Goal: Task Accomplishment & Management: Use online tool/utility

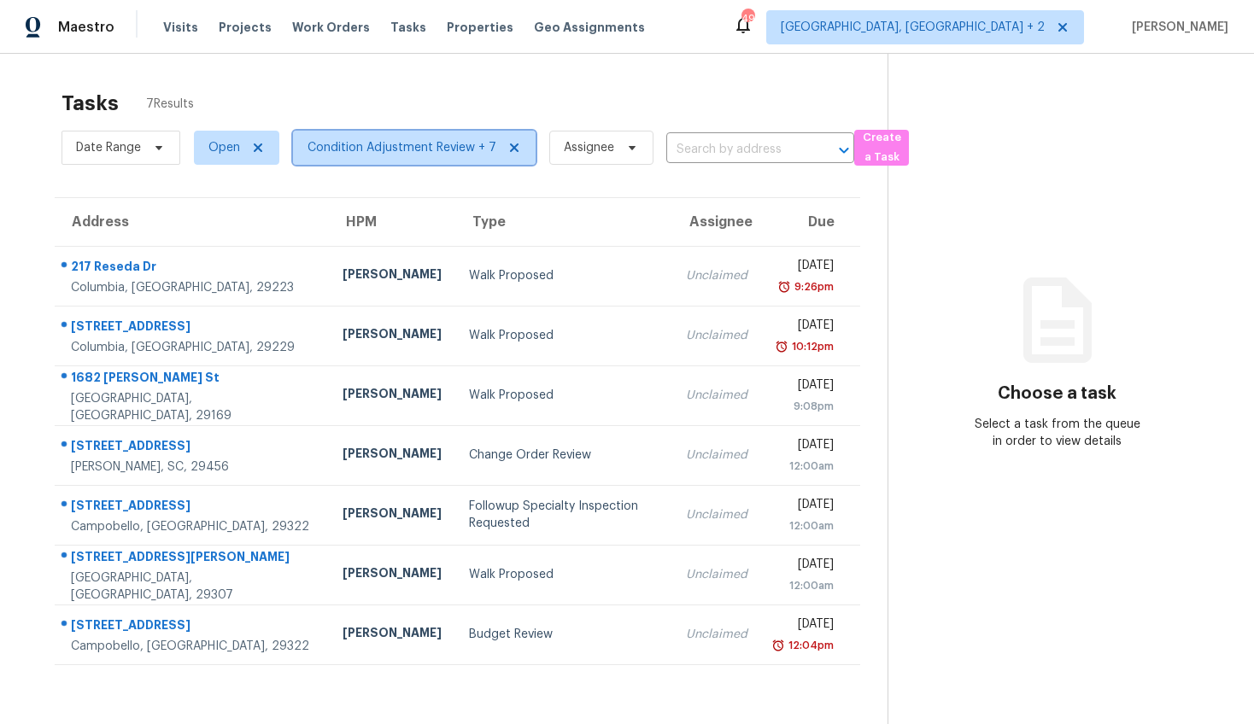
click at [361, 145] on span "Condition Adjustment Review + 7" at bounding box center [401, 147] width 189 height 17
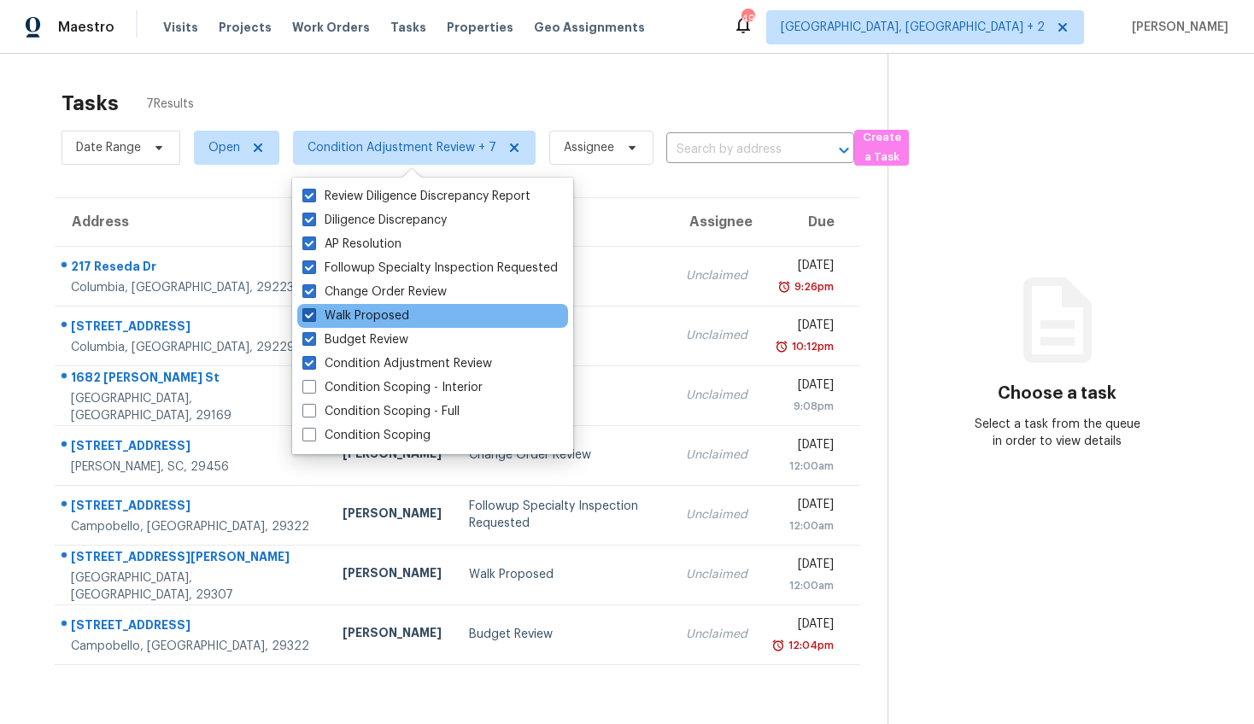
click at [307, 313] on span at bounding box center [309, 315] width 14 height 14
click at [307, 313] on input "Walk Proposed" at bounding box center [307, 312] width 11 height 11
checkbox input "false"
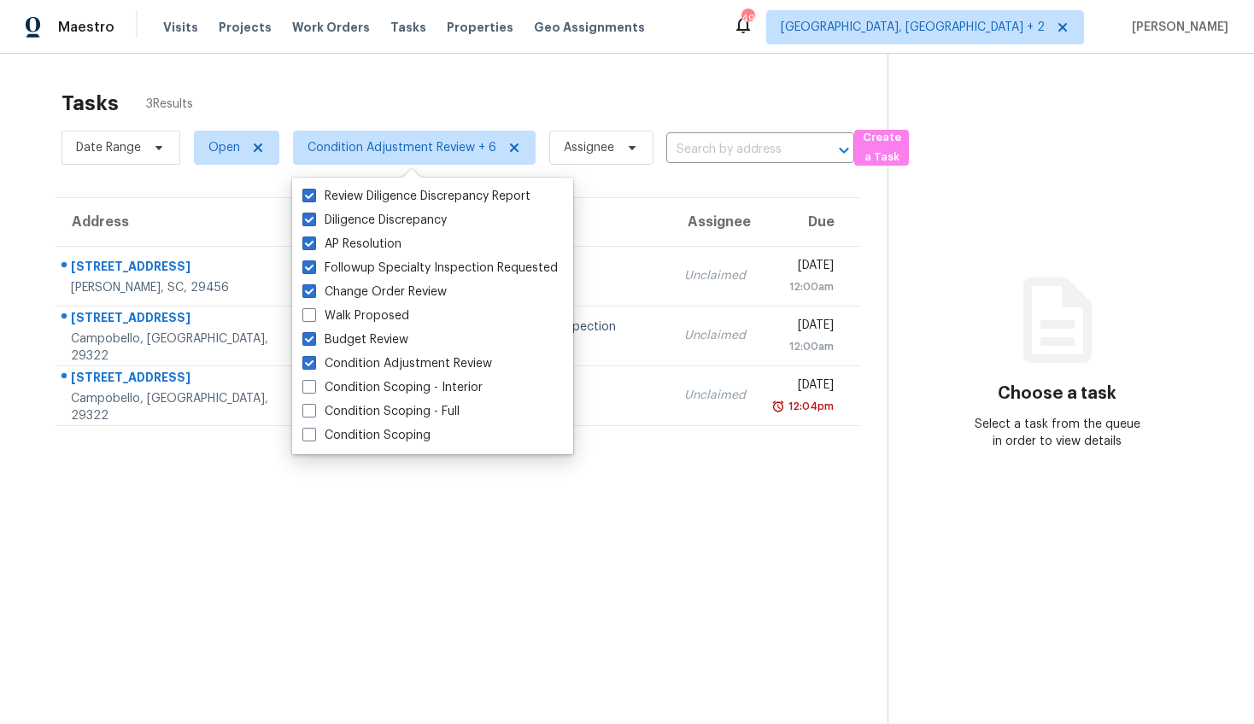
click at [261, 82] on div "Tasks 3 Results" at bounding box center [474, 103] width 826 height 44
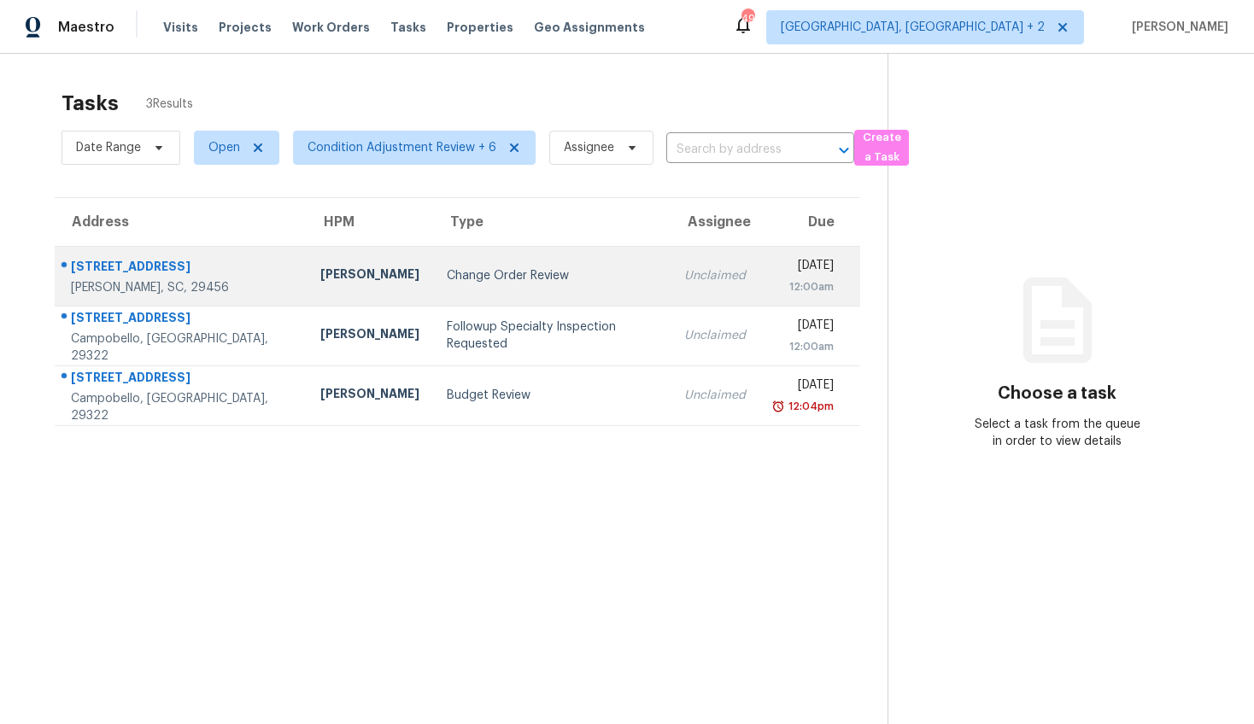
click at [558, 270] on div "Change Order Review" at bounding box center [551, 275] width 209 height 17
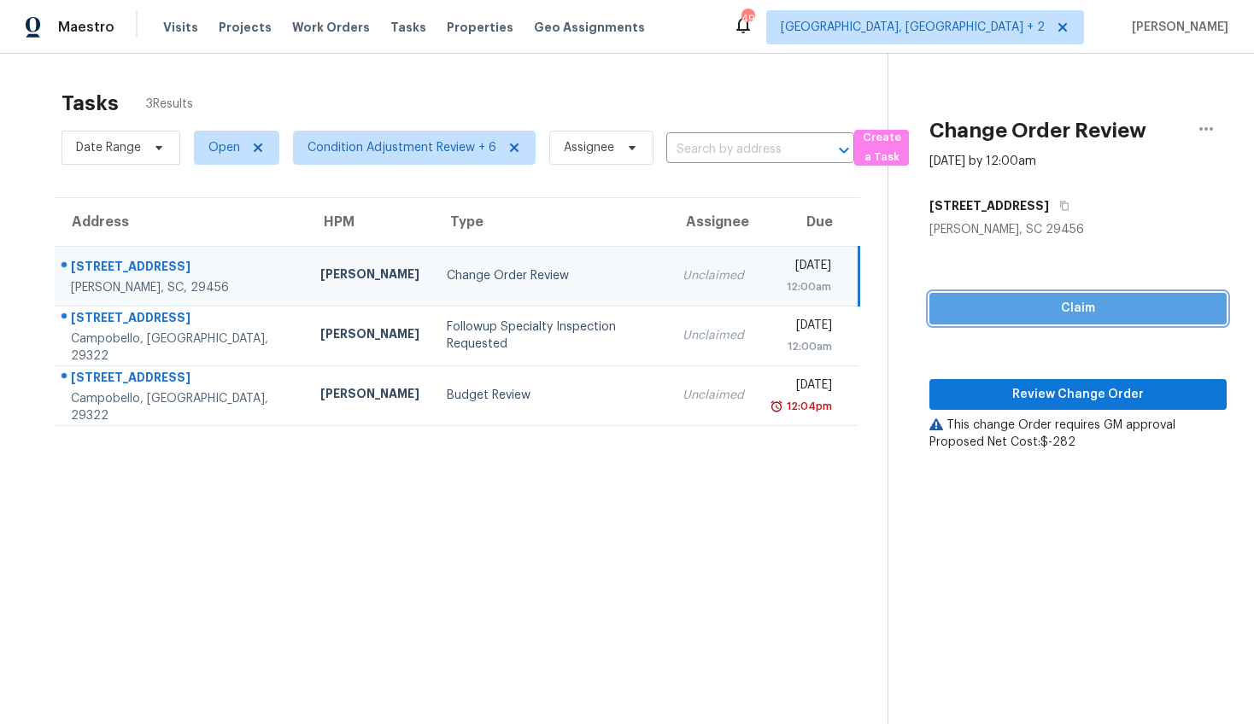
click at [1159, 300] on span "Claim" at bounding box center [1078, 308] width 270 height 21
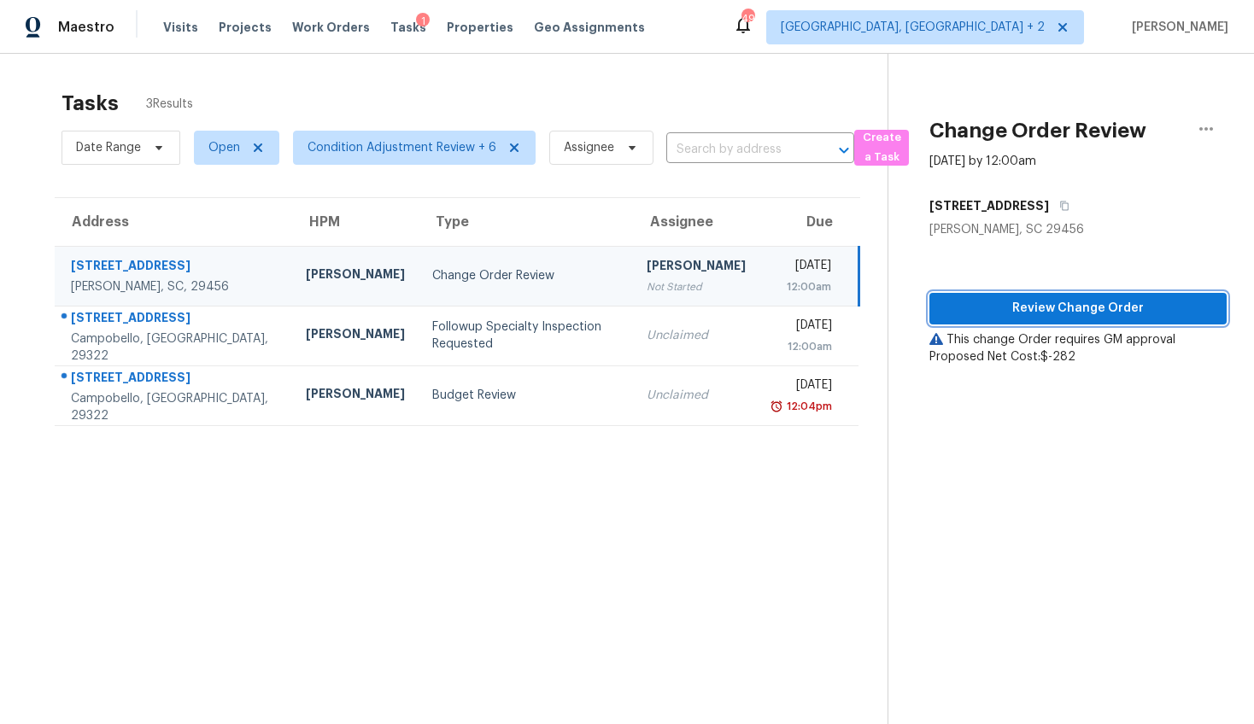
click at [1057, 306] on span "Review Change Order" at bounding box center [1078, 308] width 270 height 21
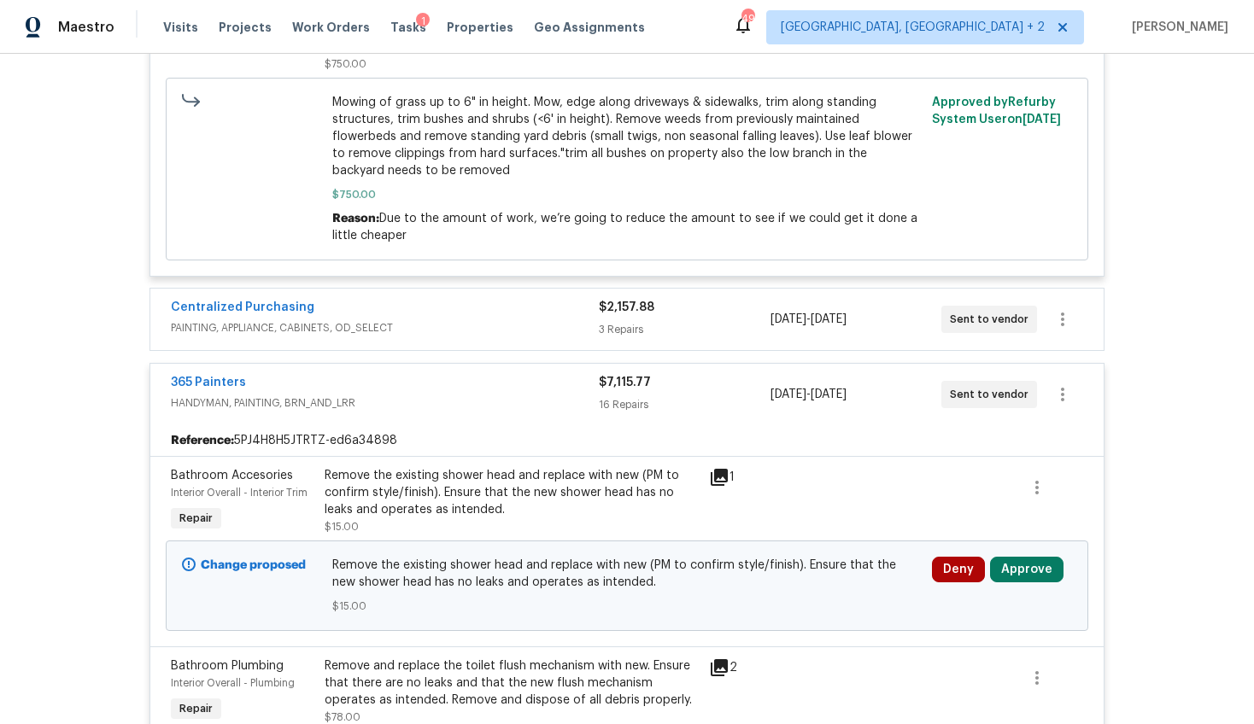
scroll to position [903, 0]
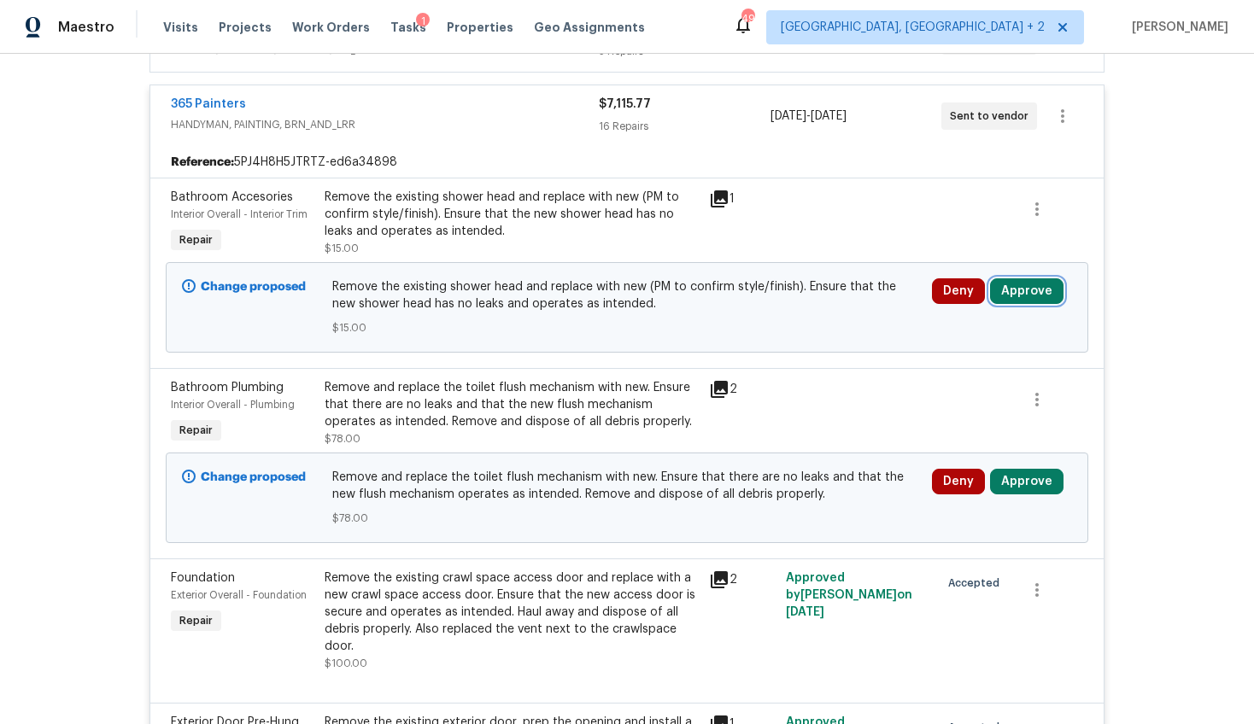
click at [1021, 289] on button "Approve" at bounding box center [1026, 291] width 73 height 26
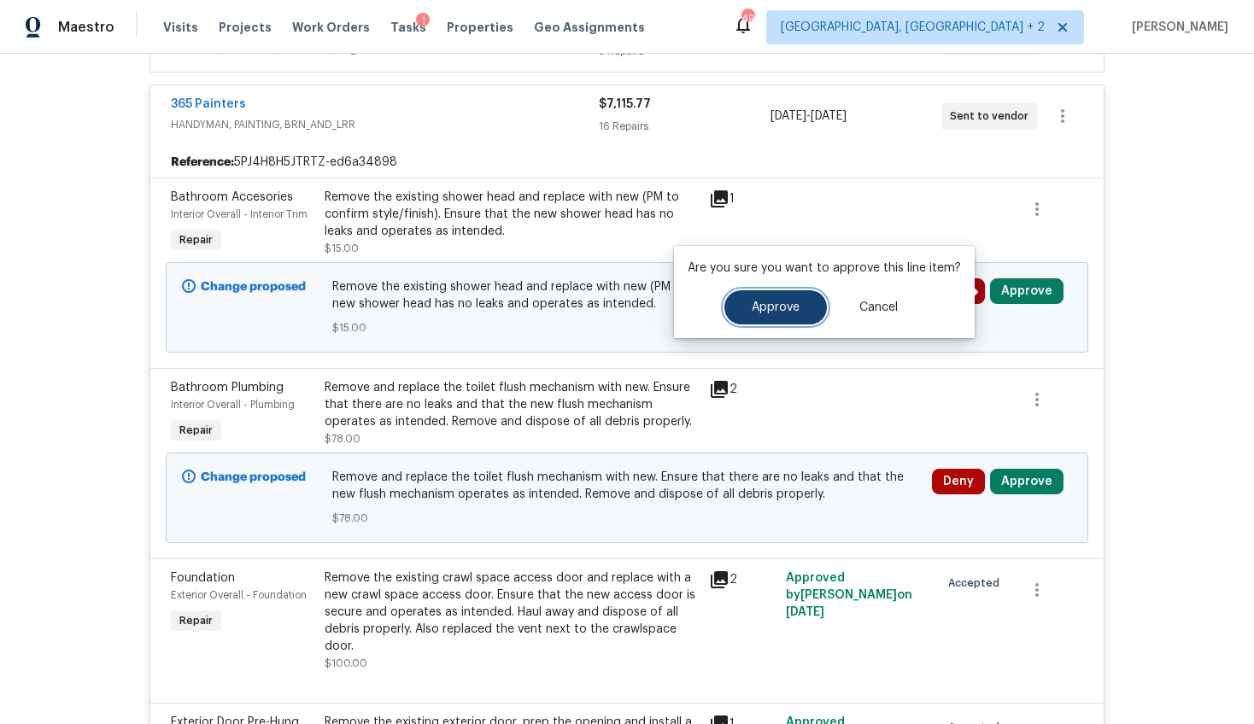
click at [775, 303] on span "Approve" at bounding box center [775, 307] width 48 height 13
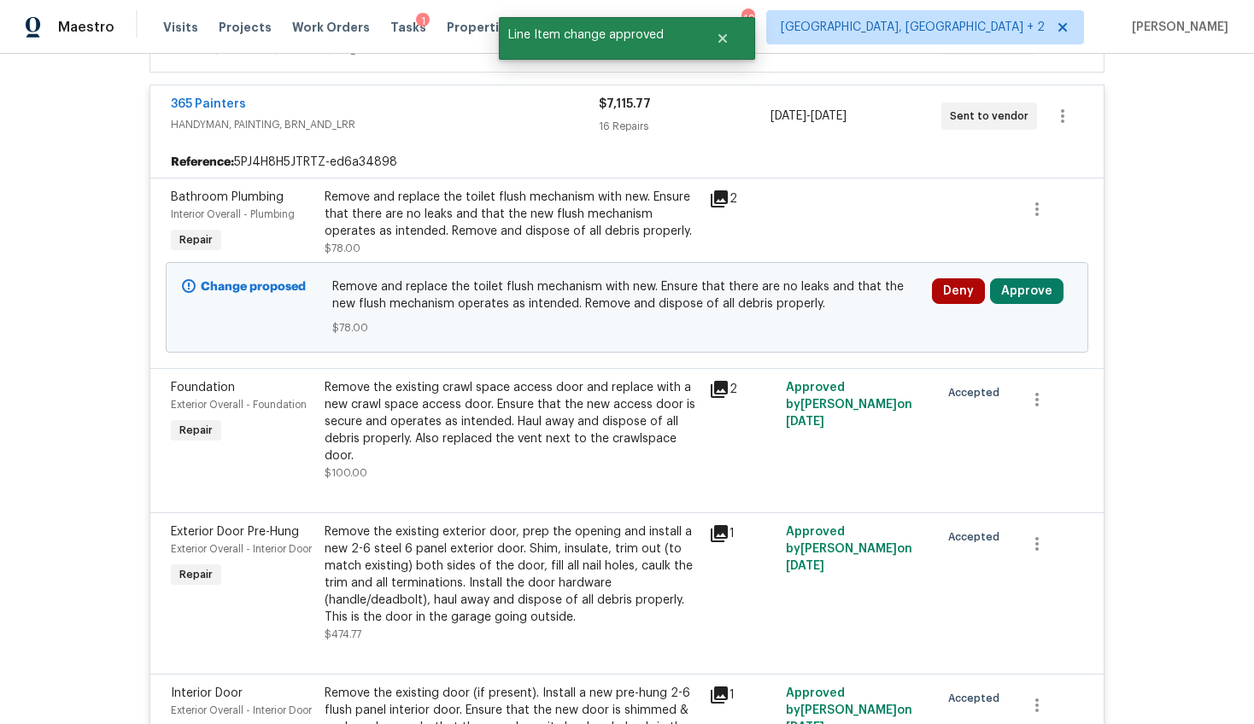
click at [1030, 309] on div "Deny Approve" at bounding box center [1002, 307] width 150 height 68
click at [1030, 305] on div "Deny Approve" at bounding box center [1002, 307] width 150 height 68
click at [1015, 294] on button "Approve" at bounding box center [1026, 291] width 73 height 26
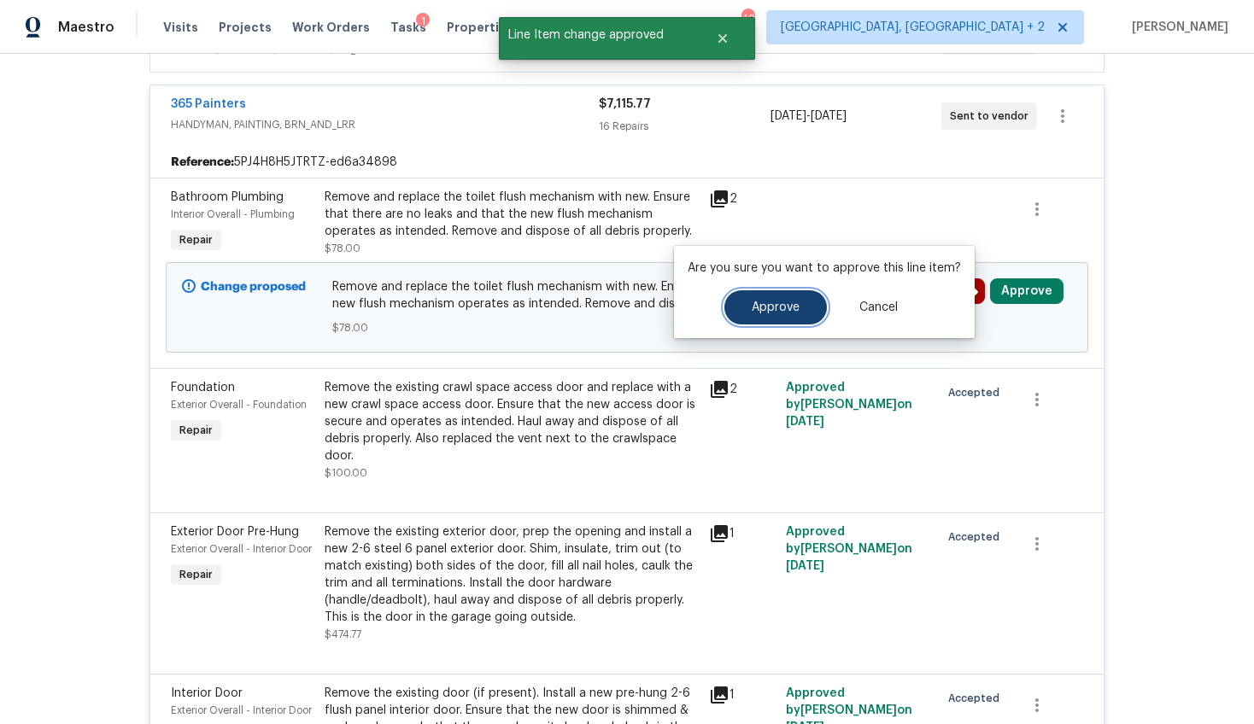
click at [787, 294] on button "Approve" at bounding box center [775, 307] width 102 height 34
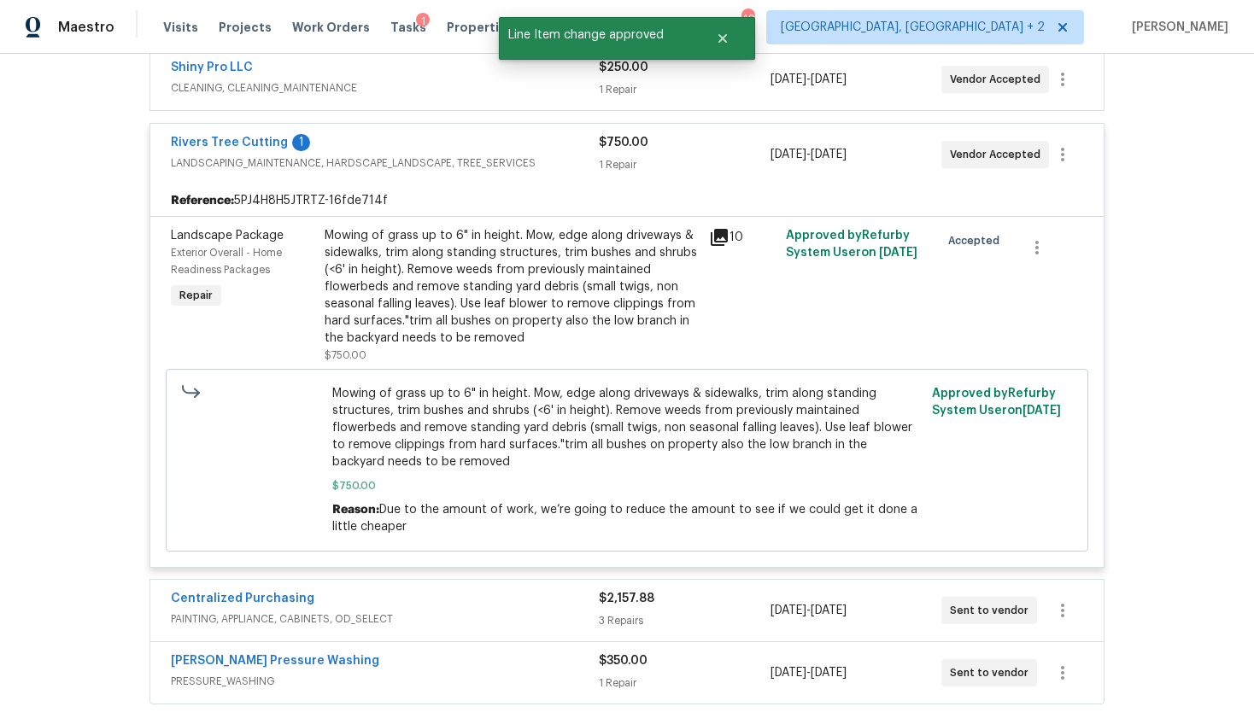
scroll to position [3006, 0]
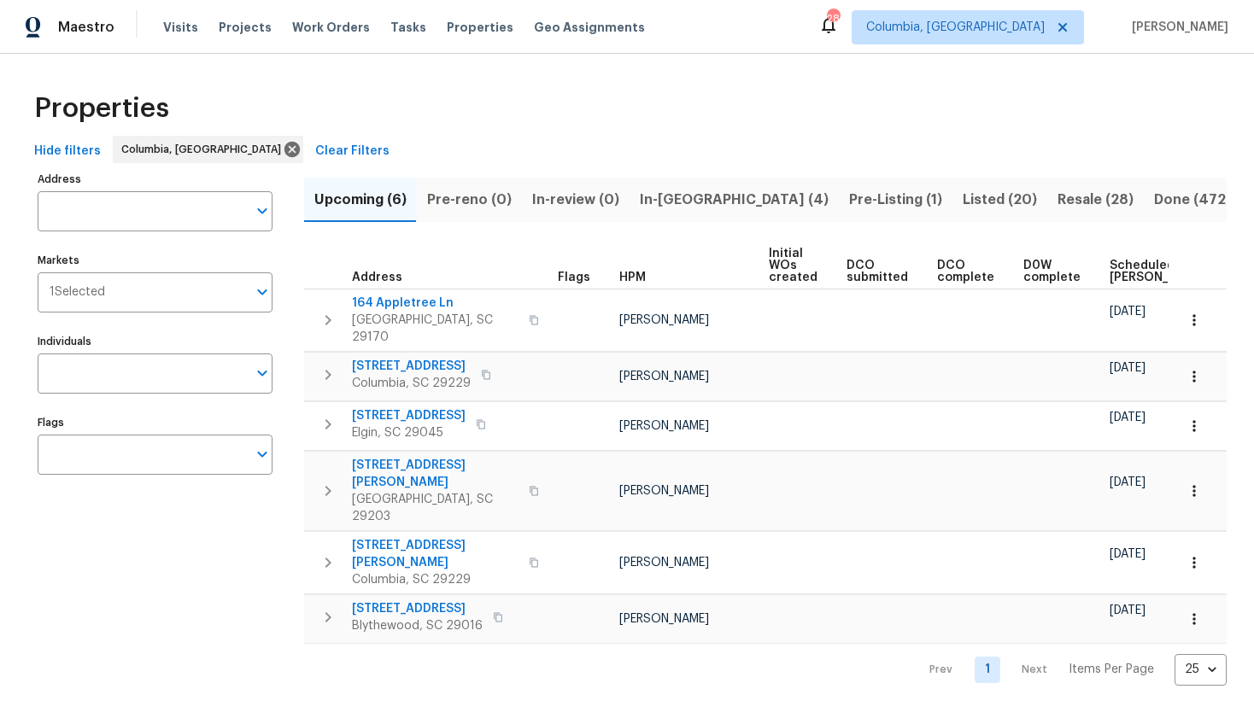
click at [962, 202] on span "Listed (20)" at bounding box center [999, 200] width 74 height 24
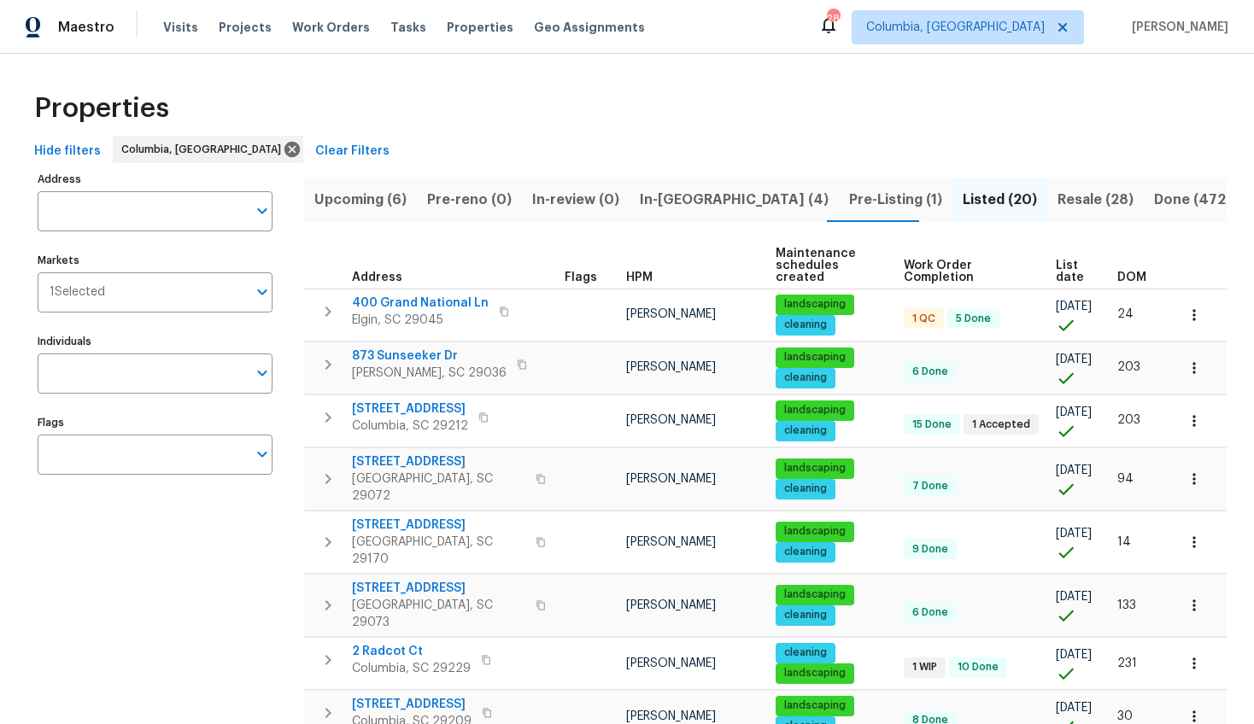
click at [1124, 274] on span "DOM" at bounding box center [1131, 278] width 29 height 12
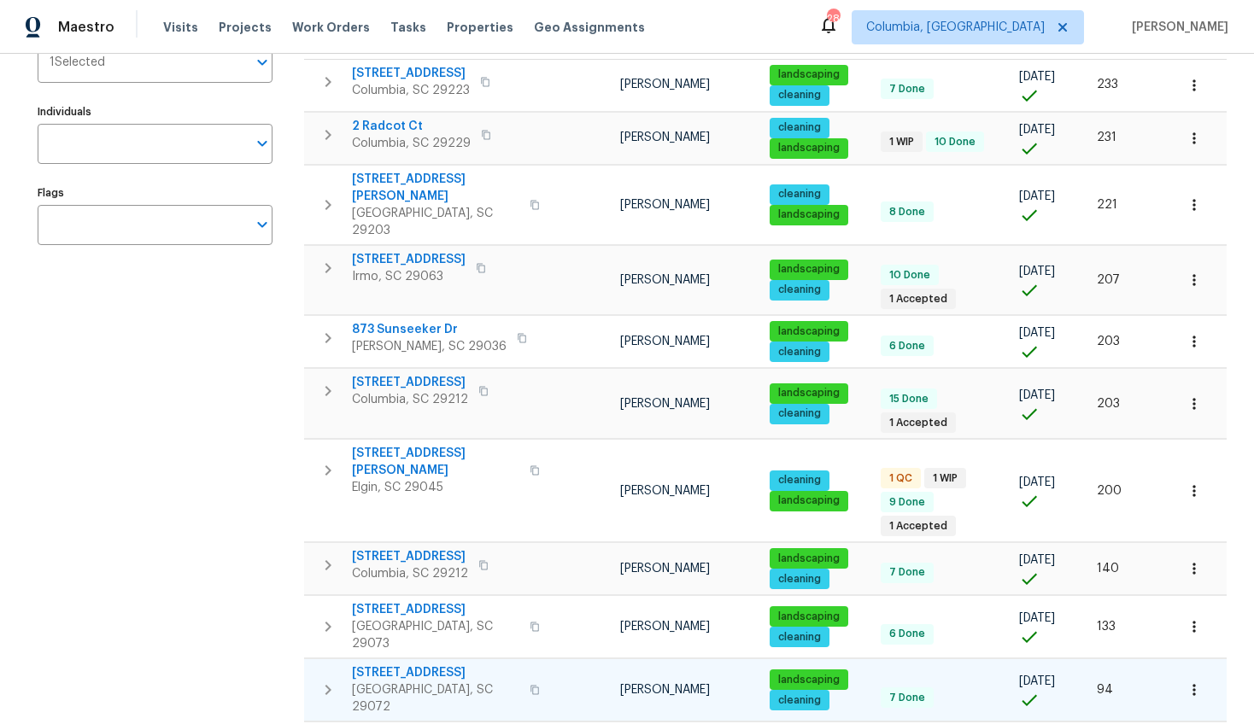
scroll to position [229, 0]
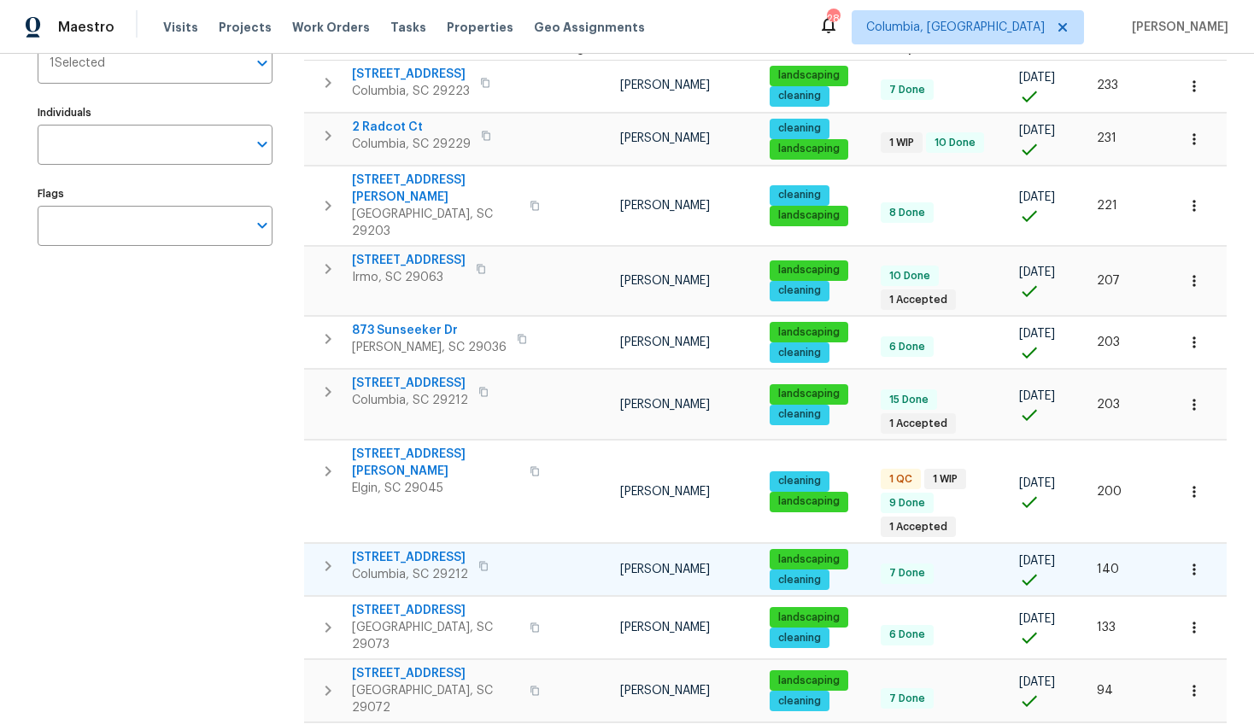
click at [411, 549] on span "155 Doverside Dr" at bounding box center [410, 557] width 116 height 17
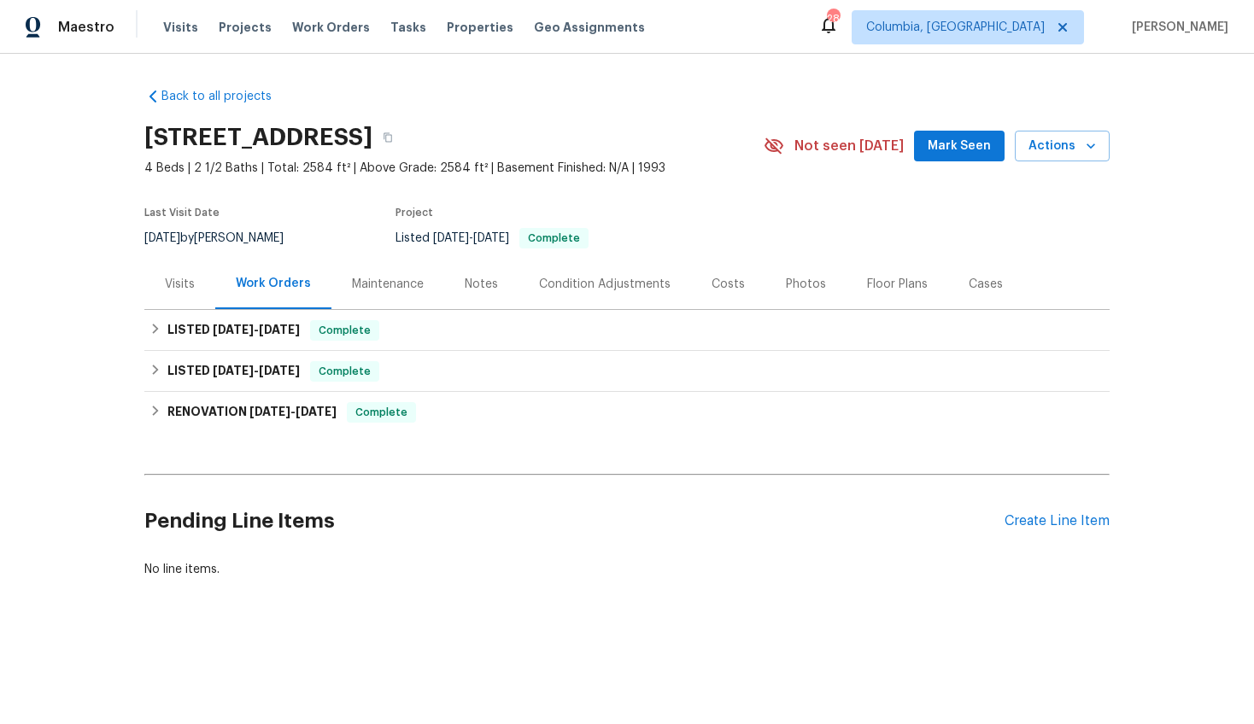
click at [190, 283] on div "Visits" at bounding box center [179, 284] width 71 height 50
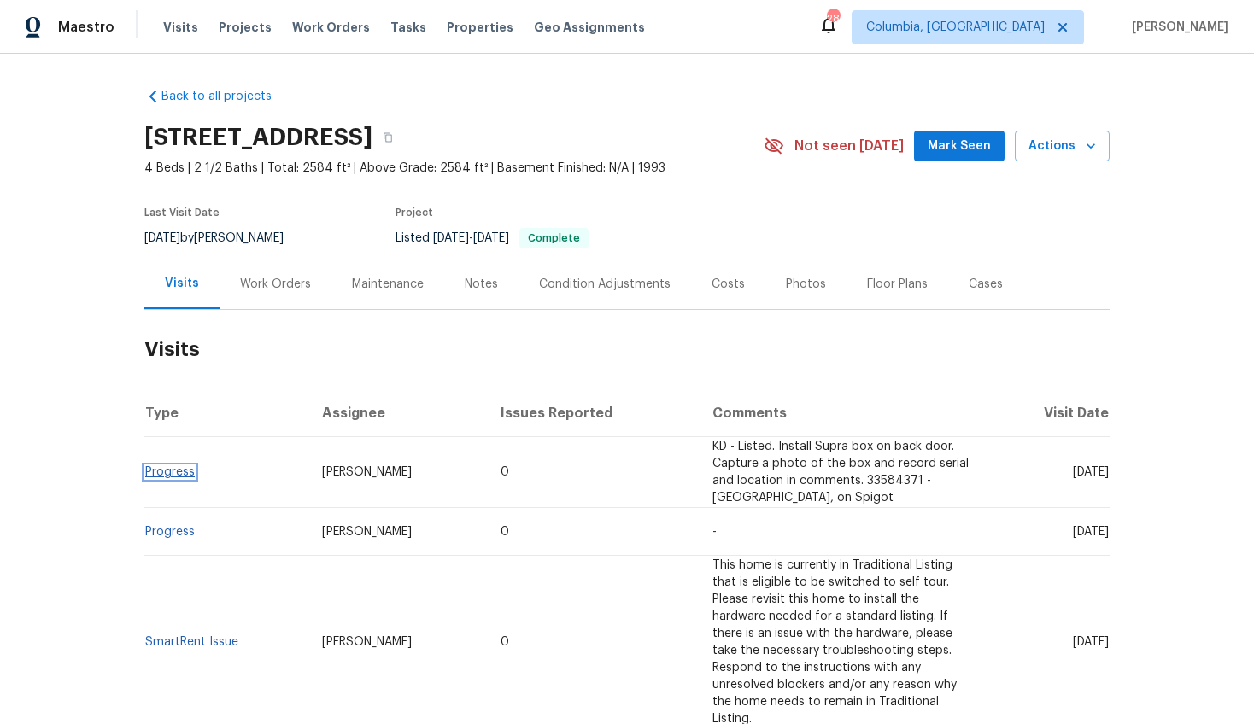
click at [157, 469] on link "Progress" at bounding box center [170, 472] width 50 height 12
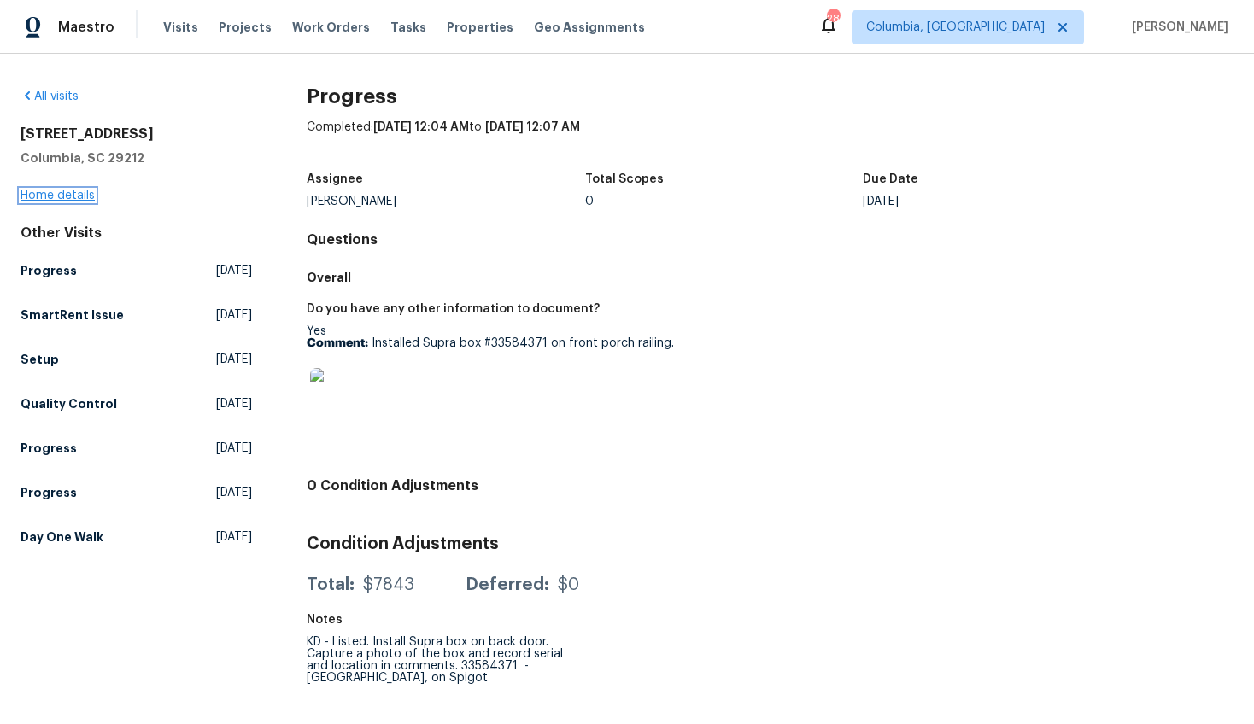
click at [48, 201] on link "Home details" at bounding box center [57, 196] width 74 height 12
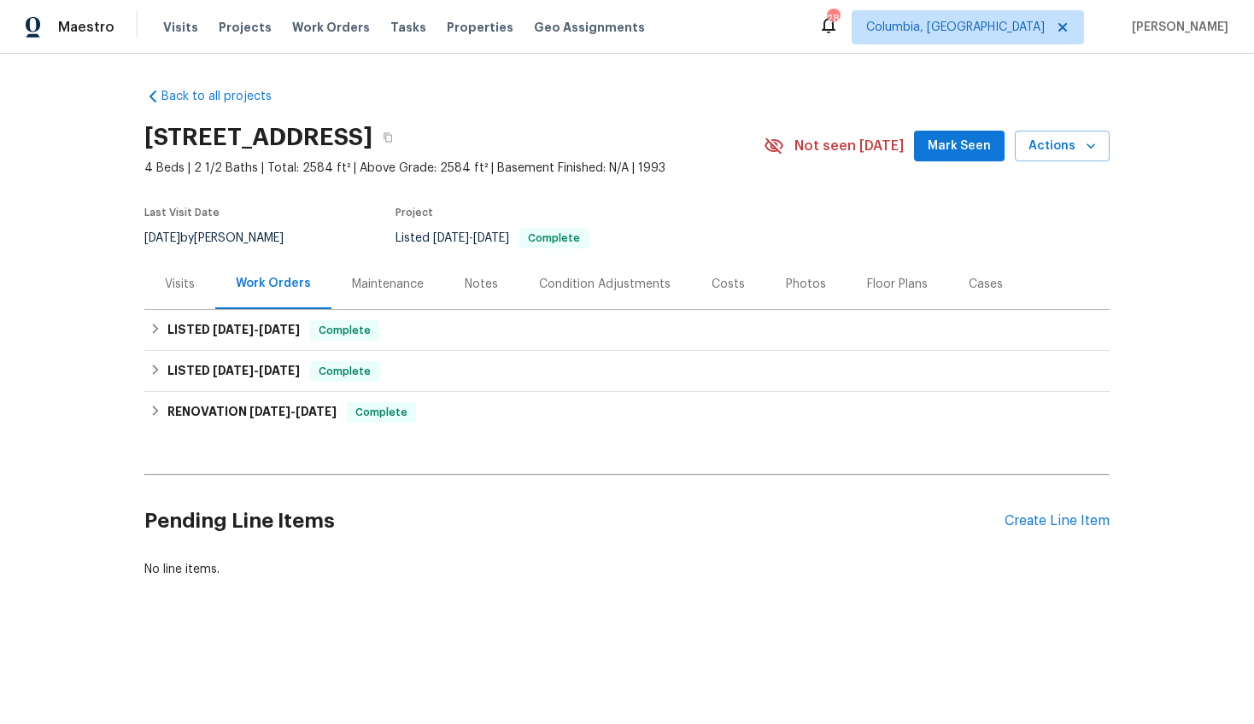
click at [175, 289] on div "Visits" at bounding box center [180, 284] width 30 height 17
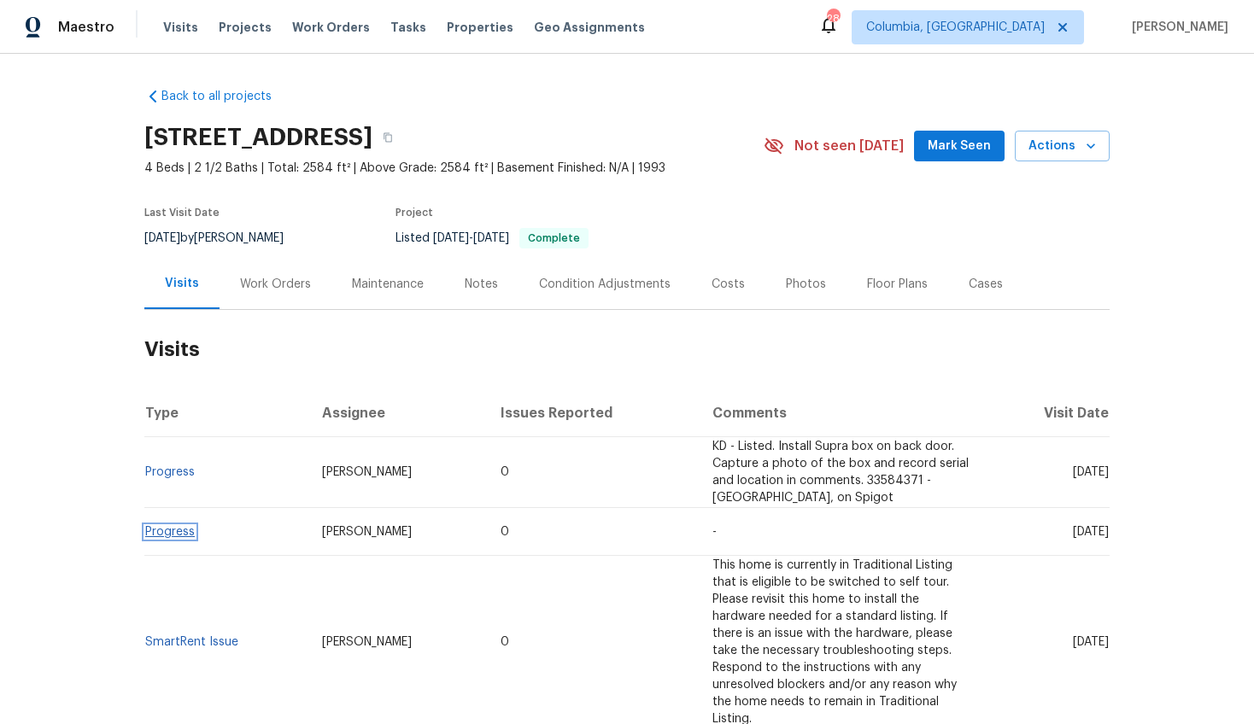
click at [171, 533] on link "Progress" at bounding box center [170, 532] width 50 height 12
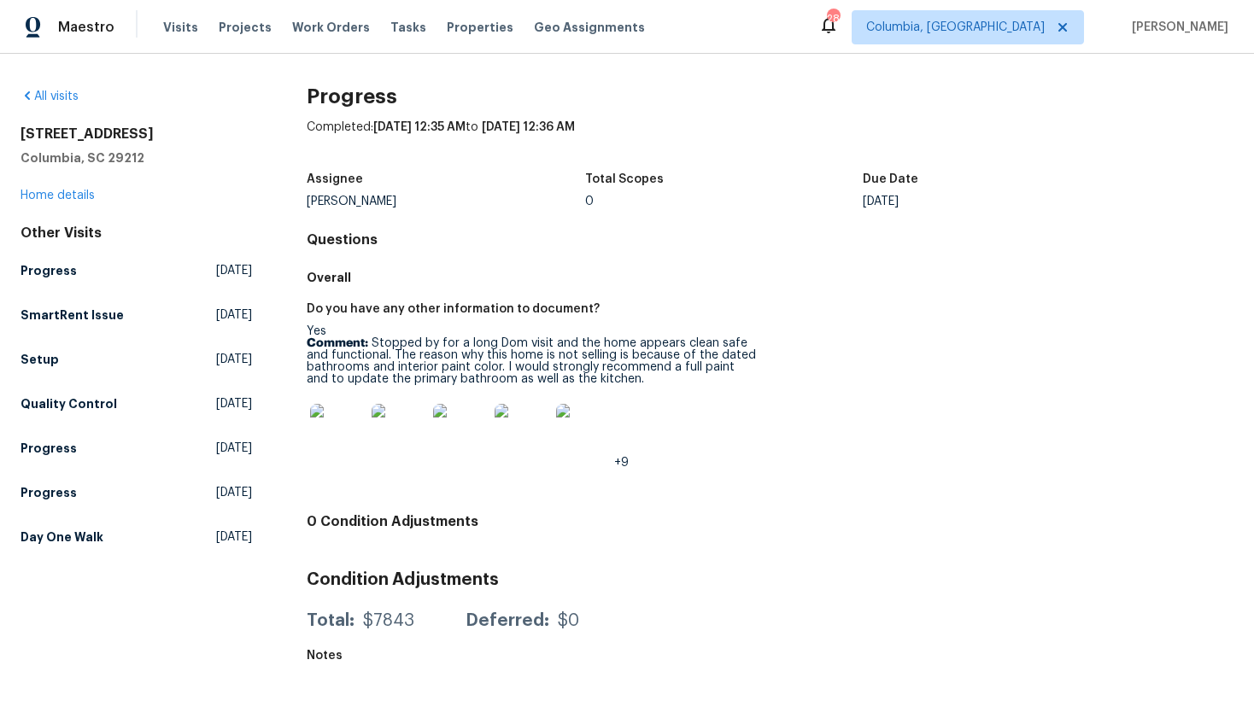
click at [342, 438] on img at bounding box center [337, 431] width 55 height 55
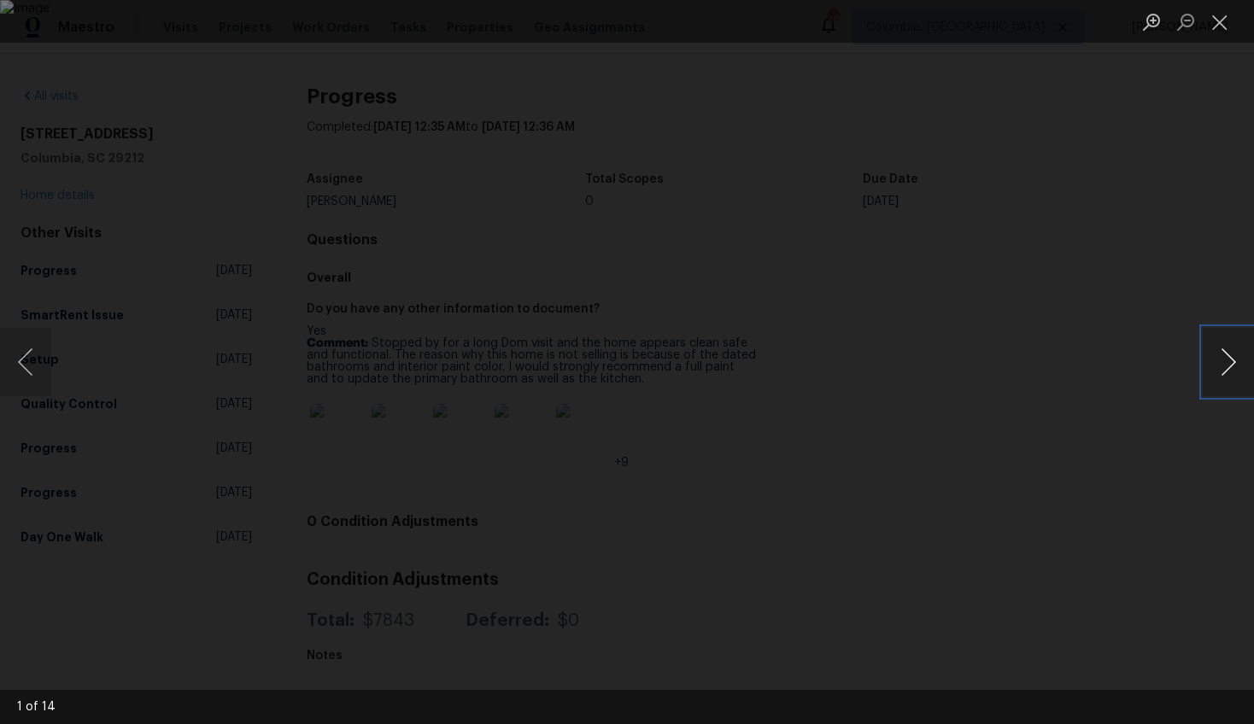
click at [1229, 361] on button "Next image" at bounding box center [1227, 362] width 51 height 68
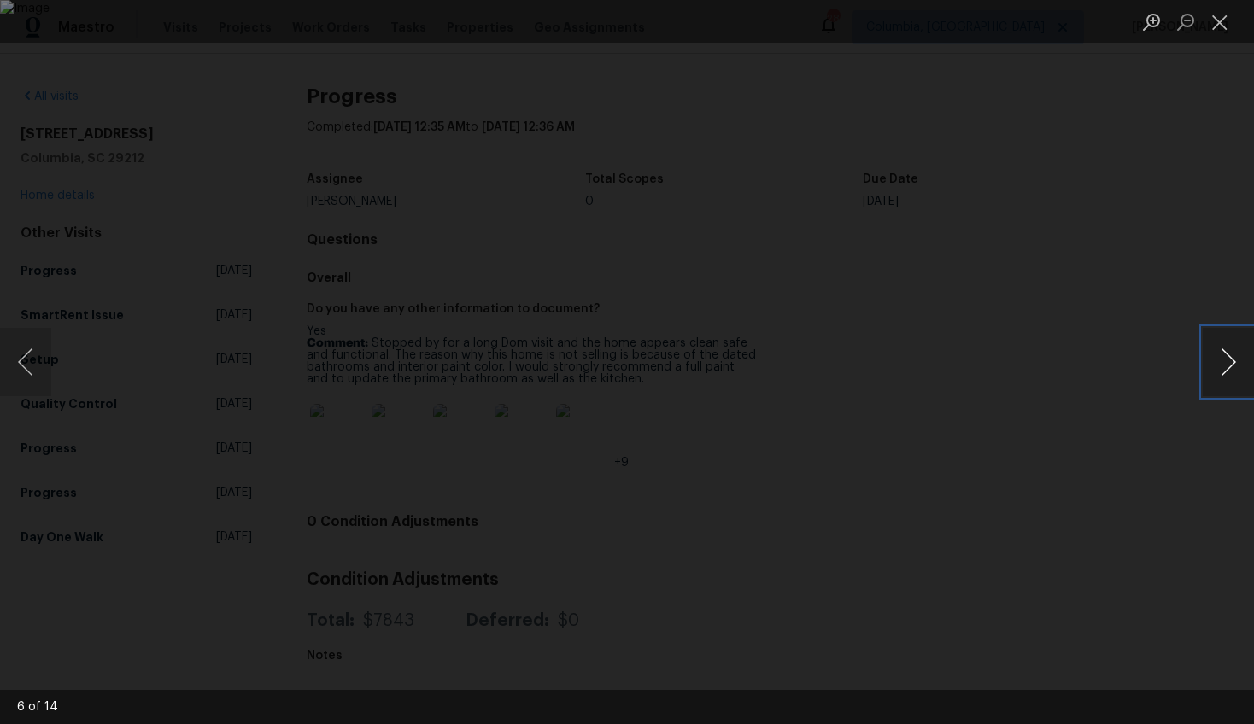
click at [1229, 361] on button "Next image" at bounding box center [1227, 362] width 51 height 68
click at [38, 365] on button "Previous image" at bounding box center [25, 362] width 51 height 68
click at [1244, 352] on button "Next image" at bounding box center [1227, 362] width 51 height 68
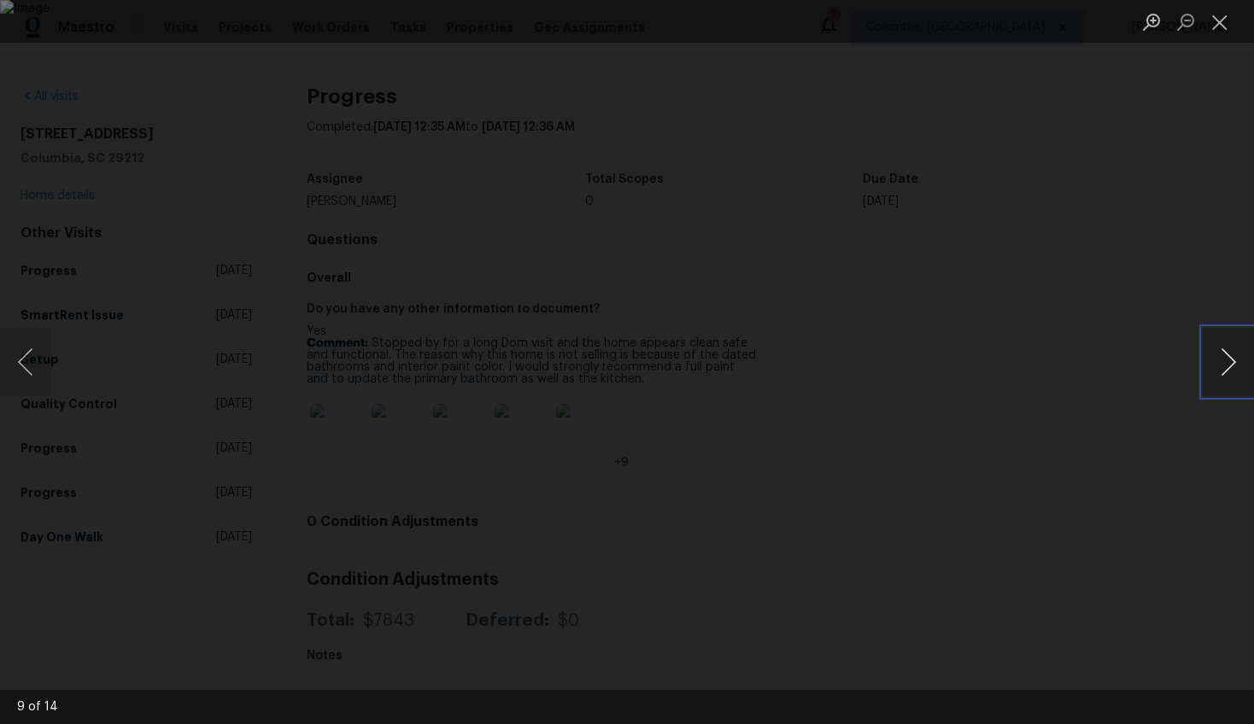
click at [1234, 355] on button "Next image" at bounding box center [1227, 362] width 51 height 68
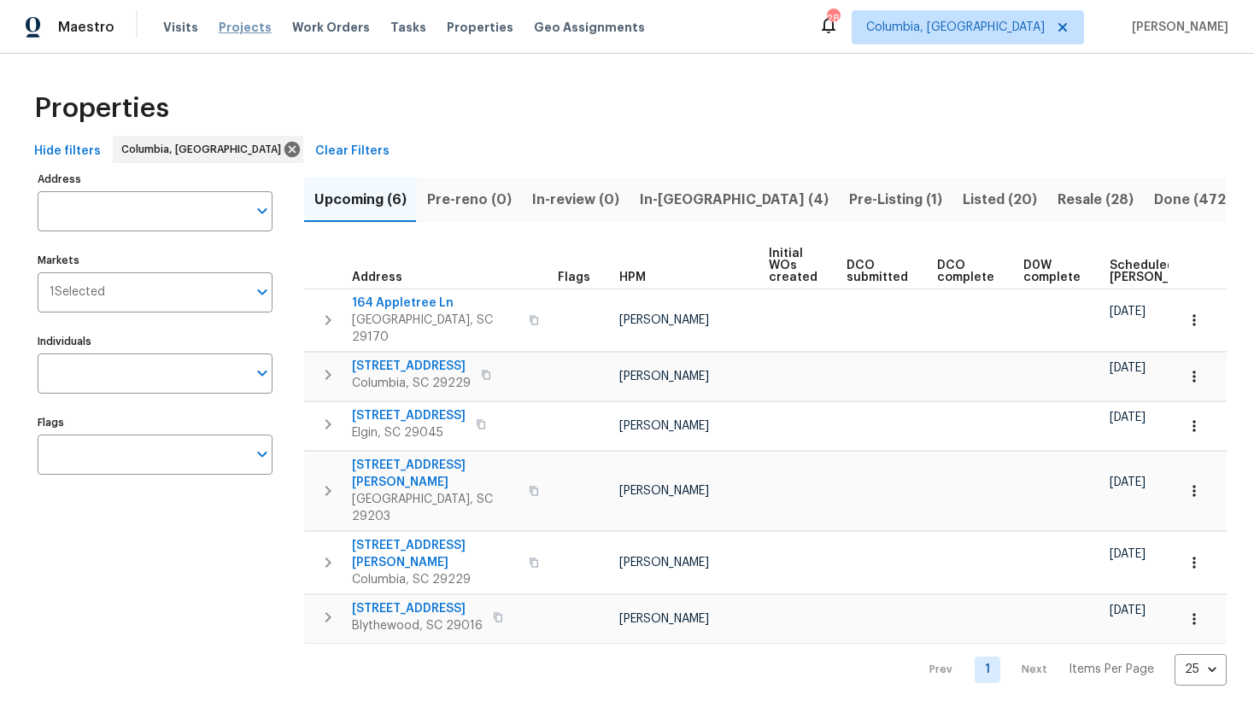
click at [222, 31] on span "Projects" at bounding box center [245, 27] width 53 height 17
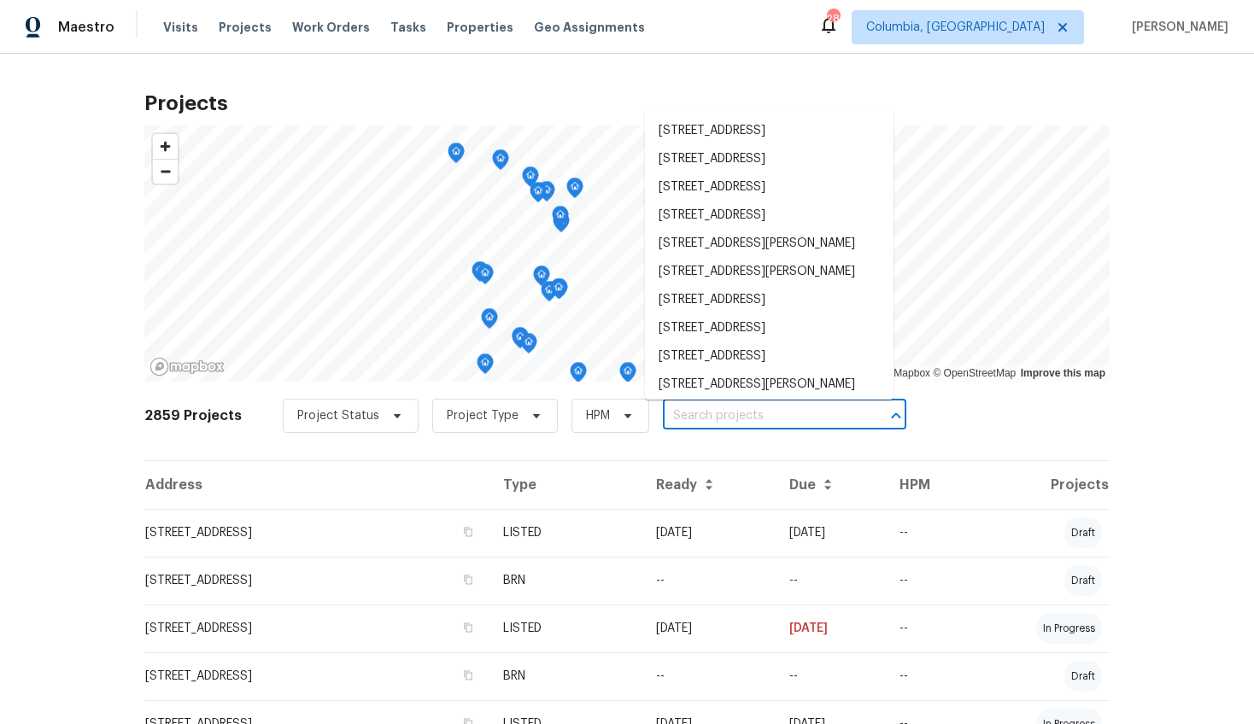
click at [691, 411] on input "text" at bounding box center [761, 416] width 196 height 26
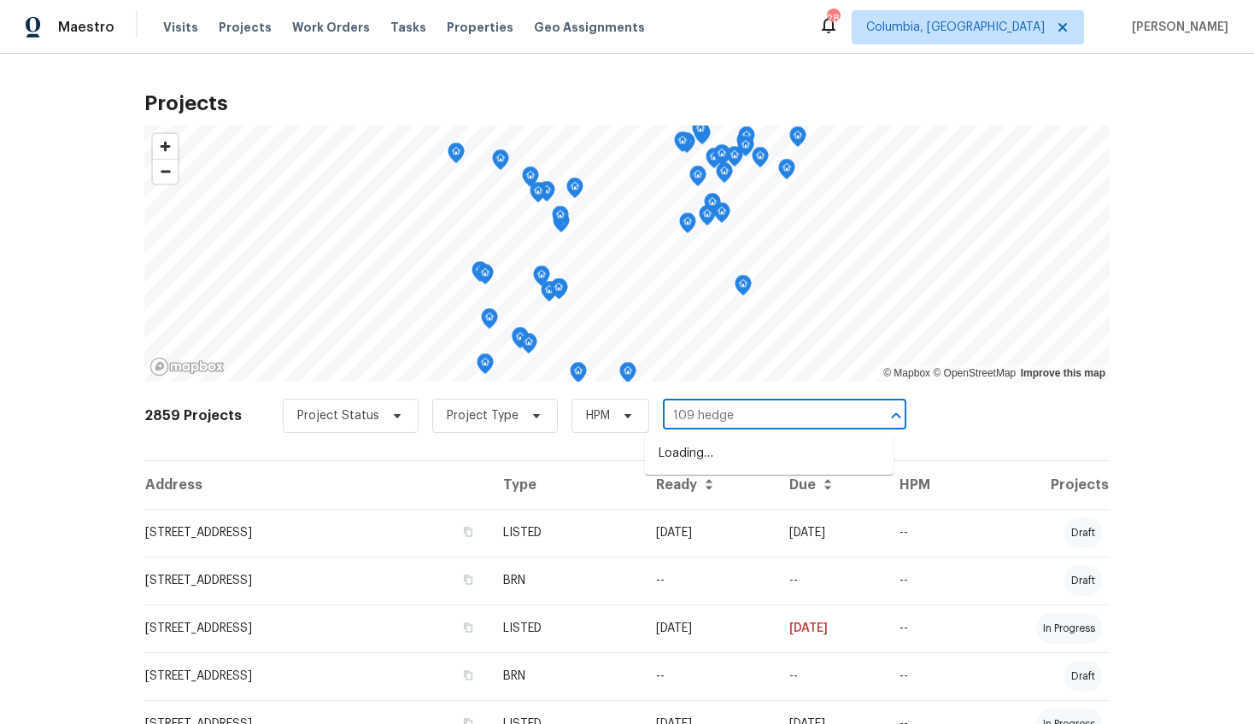
type input "109 hedgef"
click at [740, 461] on li "109 Hedgefield Rd, Irmo, SC 29063" at bounding box center [769, 454] width 249 height 28
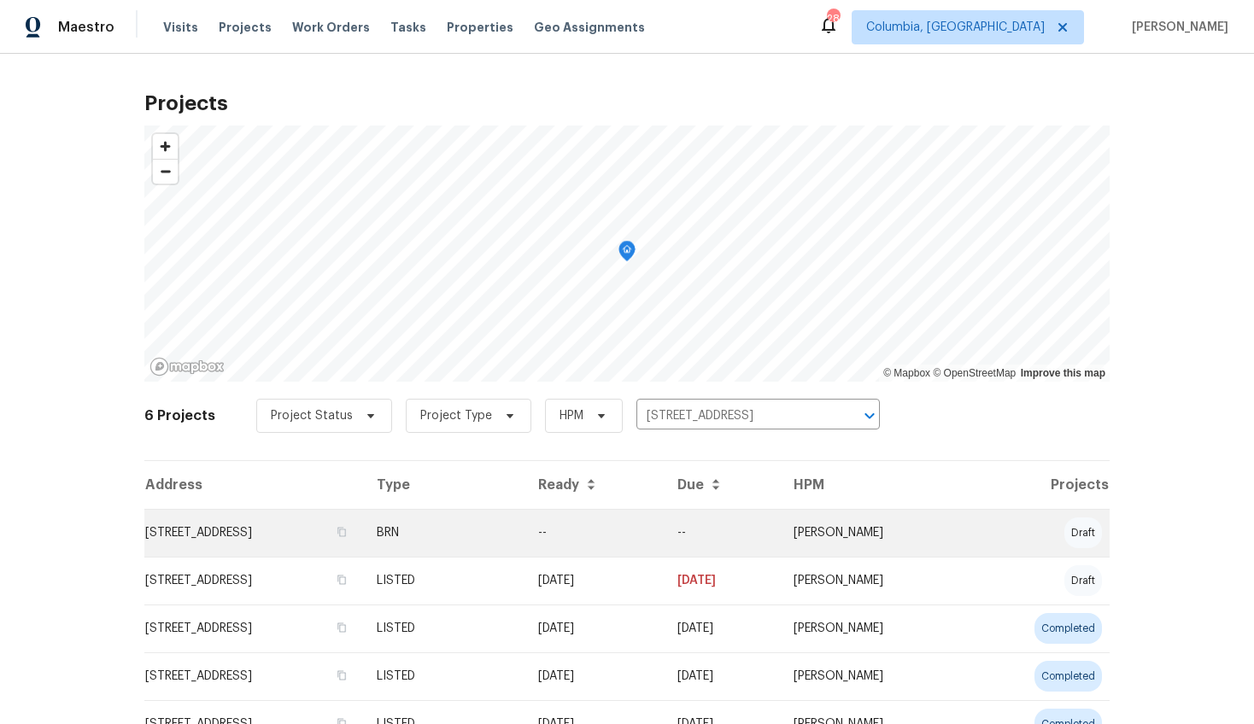
click at [315, 531] on td "109 Hedgefield Rd, Irmo, SC 29063" at bounding box center [253, 533] width 219 height 48
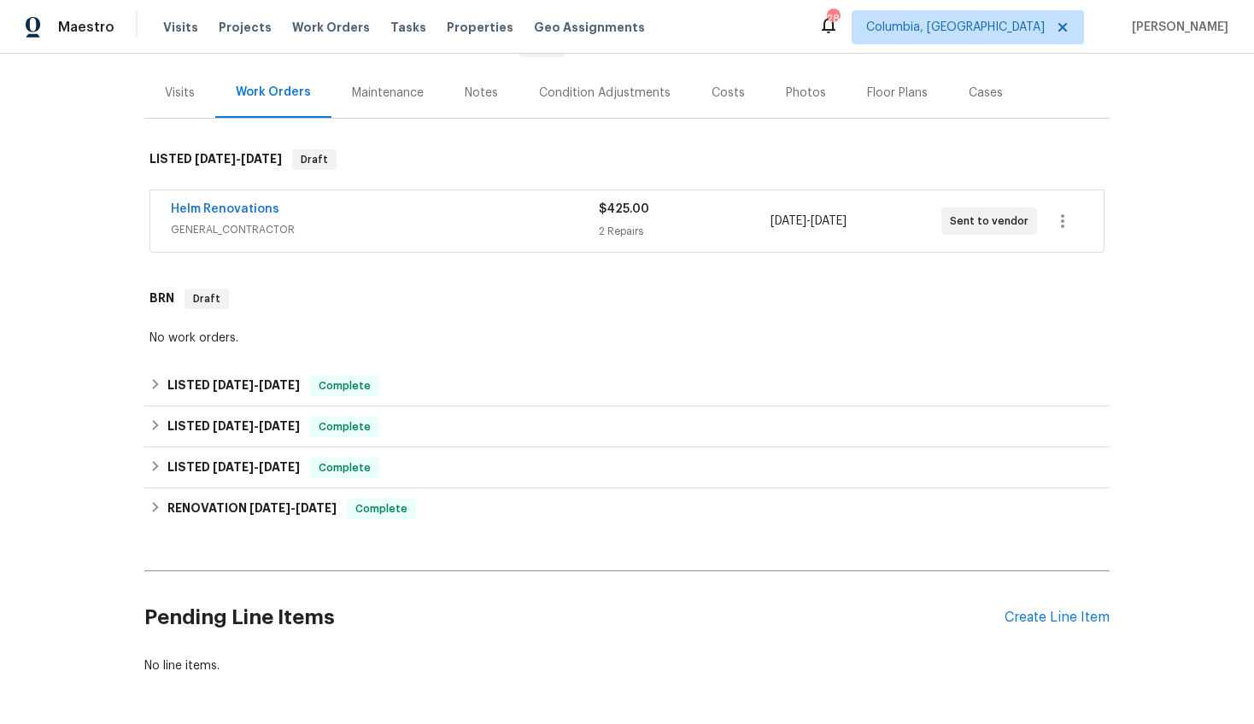
scroll to position [229, 0]
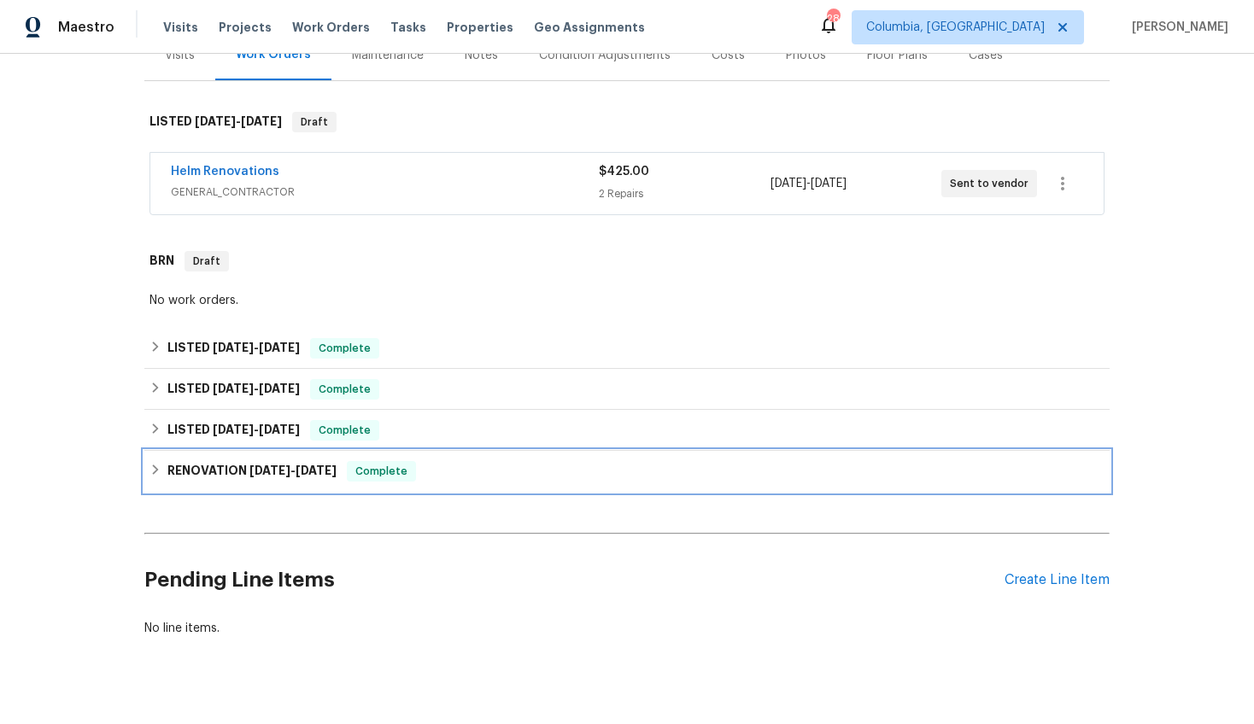
click at [279, 480] on h6 "RENOVATION 4/22/25 - 5/9/25" at bounding box center [251, 471] width 169 height 20
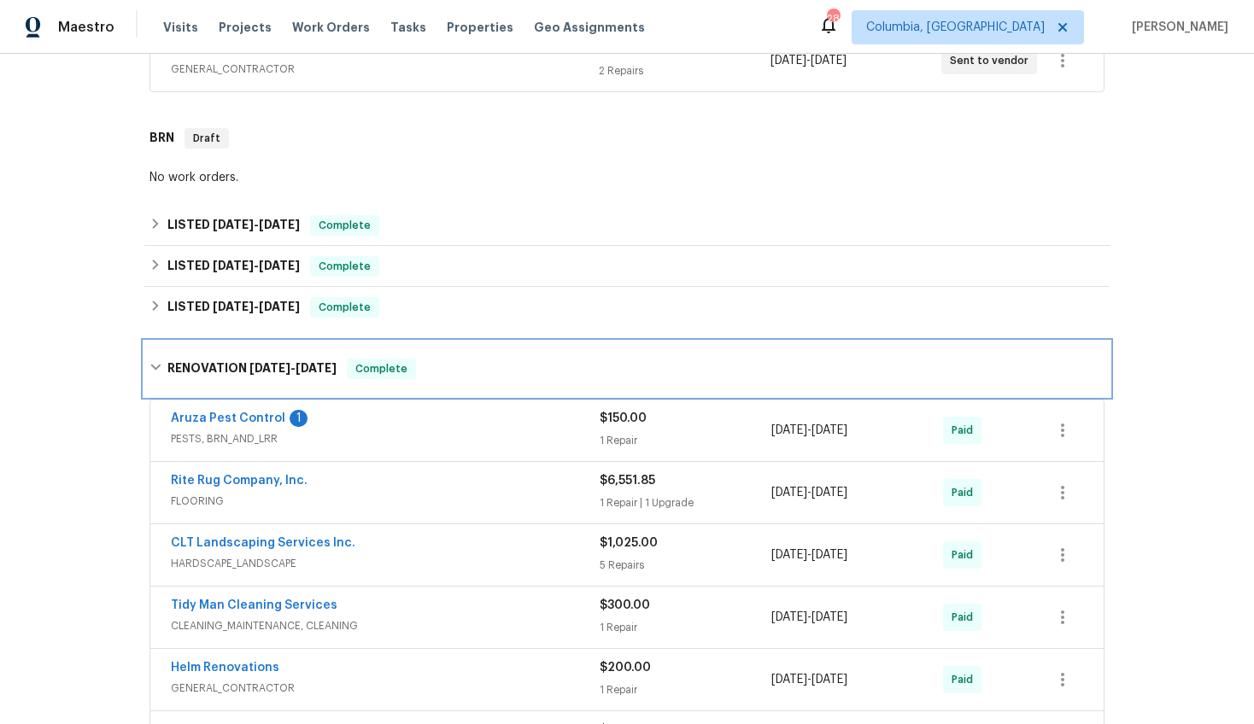
scroll to position [295, 0]
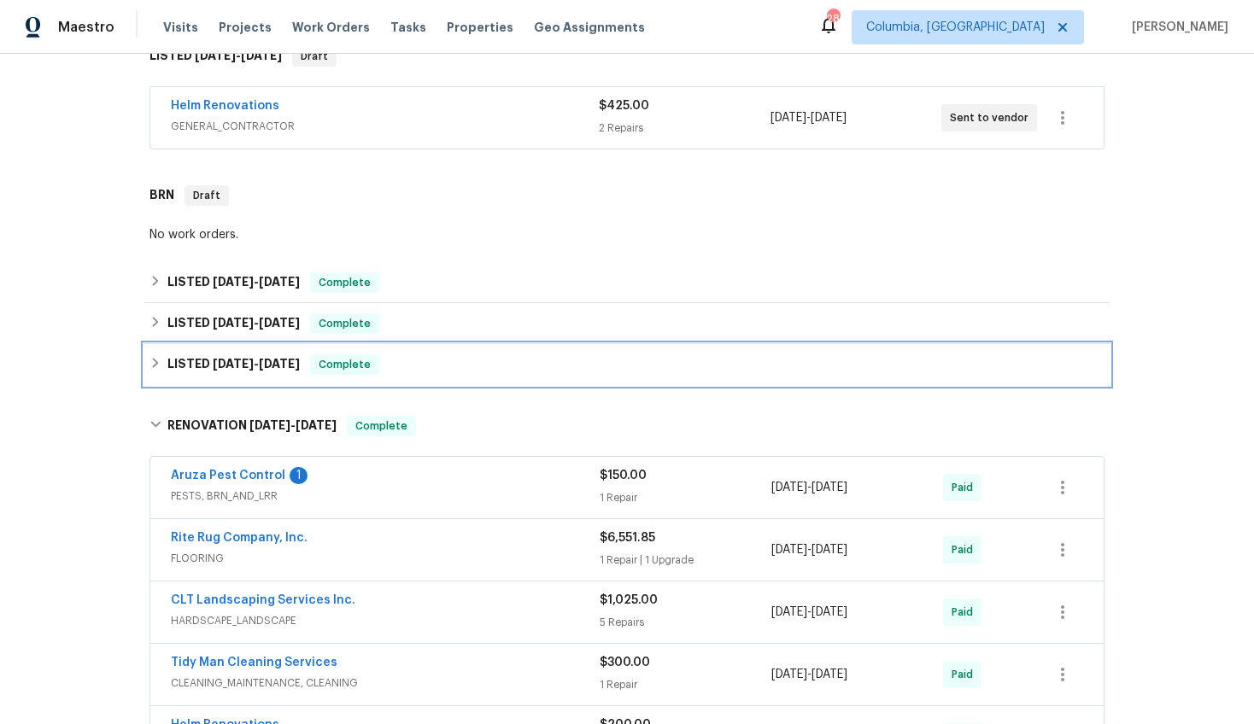
click at [230, 362] on span "5/20/25" at bounding box center [233, 364] width 41 height 12
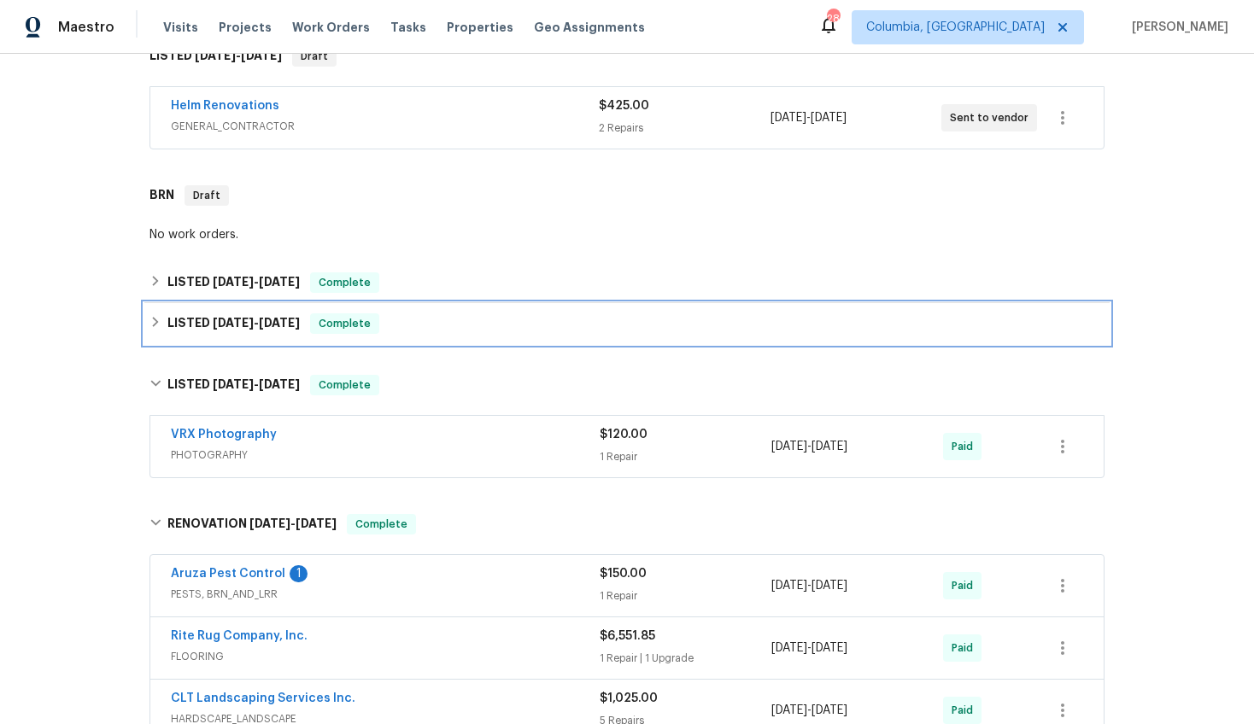
click at [258, 330] on h6 "LISTED 7/7/25 - 7/10/25" at bounding box center [233, 323] width 132 height 20
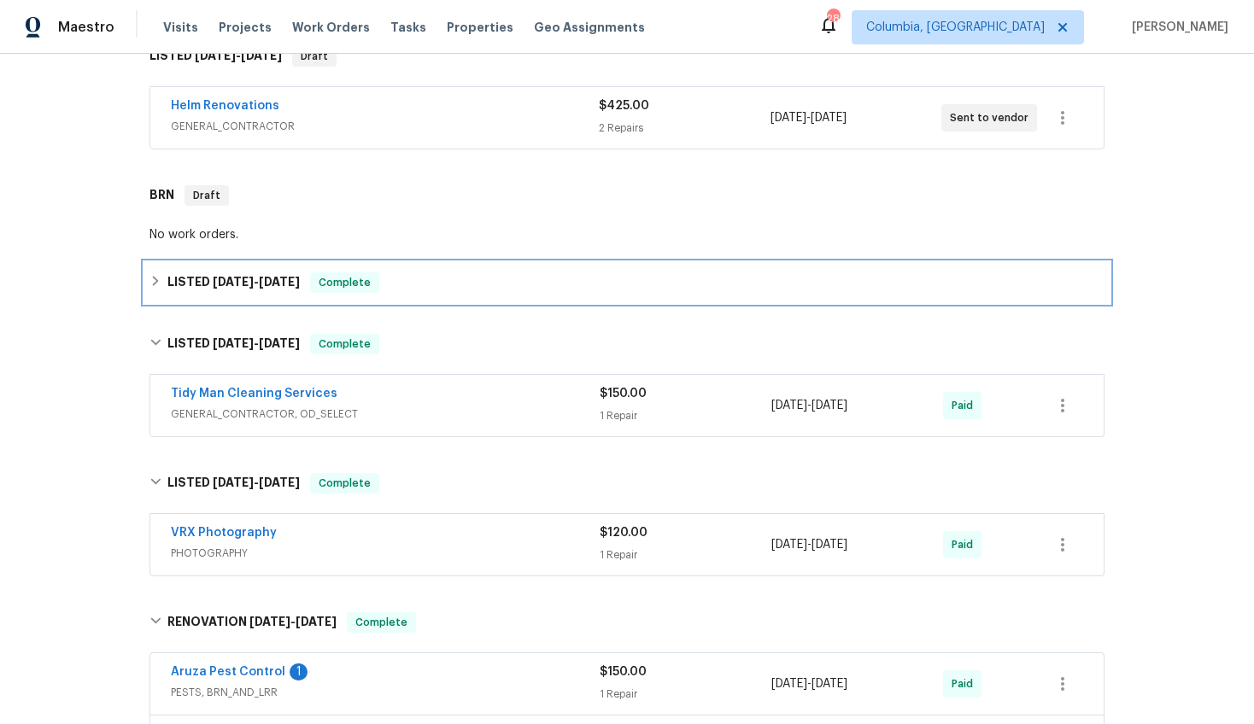
click at [266, 287] on span "7/31/25" at bounding box center [279, 282] width 41 height 12
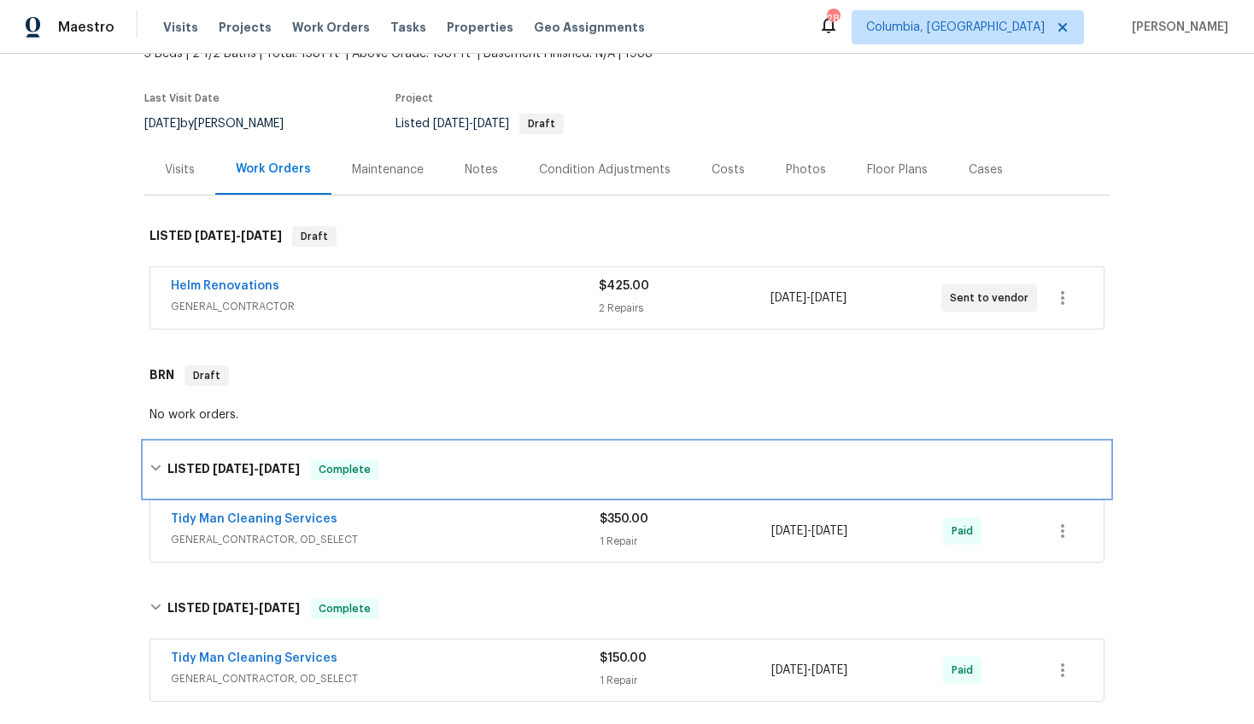
scroll to position [145, 0]
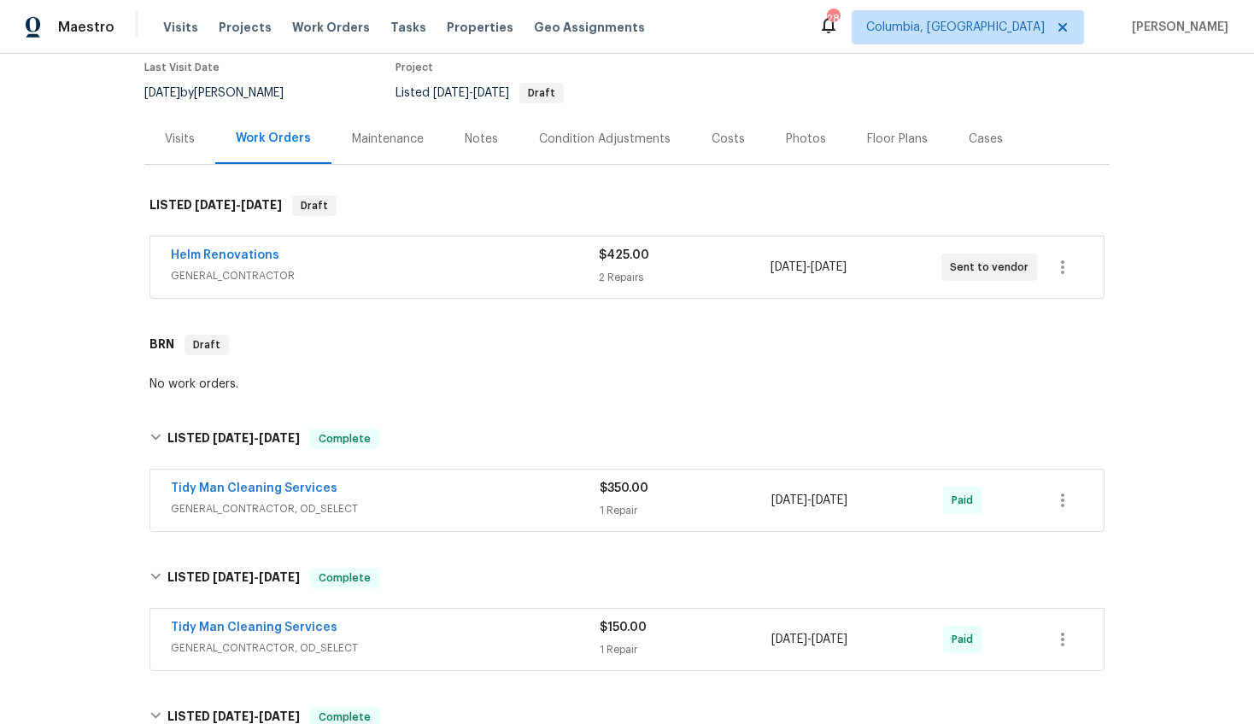
click at [366, 281] on span "GENERAL_CONTRACTOR" at bounding box center [385, 275] width 428 height 17
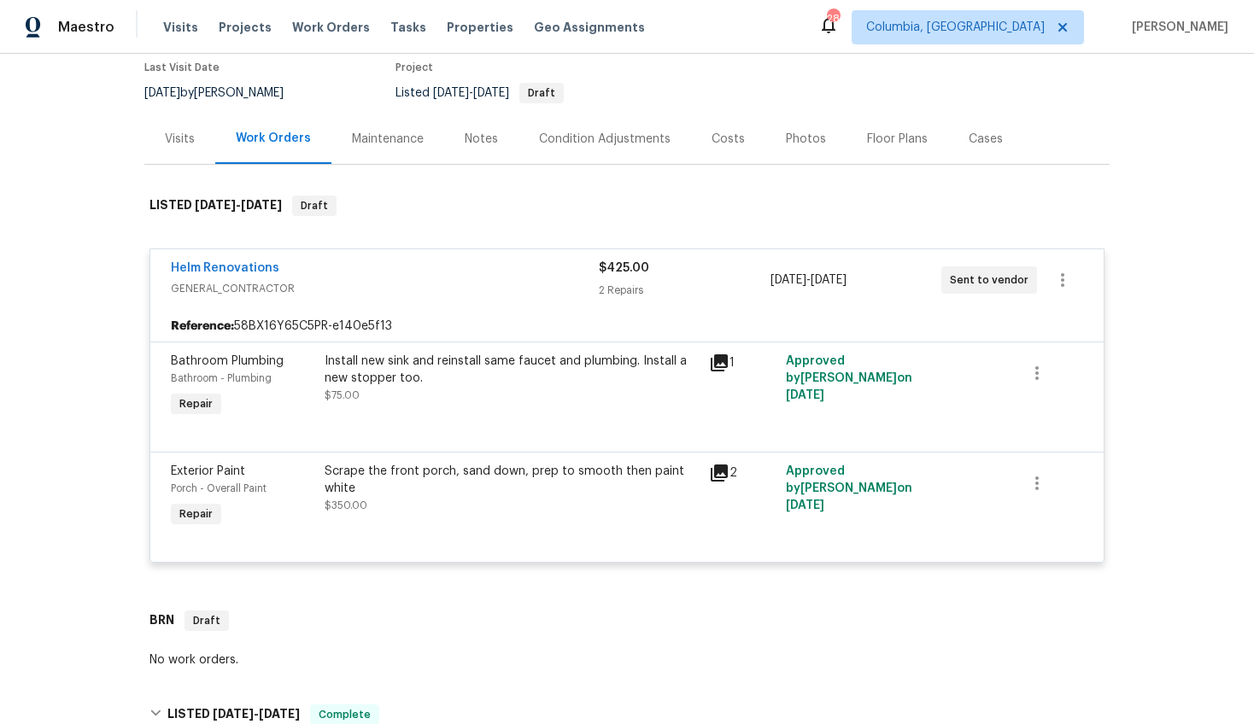
click at [366, 284] on span "GENERAL_CONTRACTOR" at bounding box center [385, 288] width 428 height 17
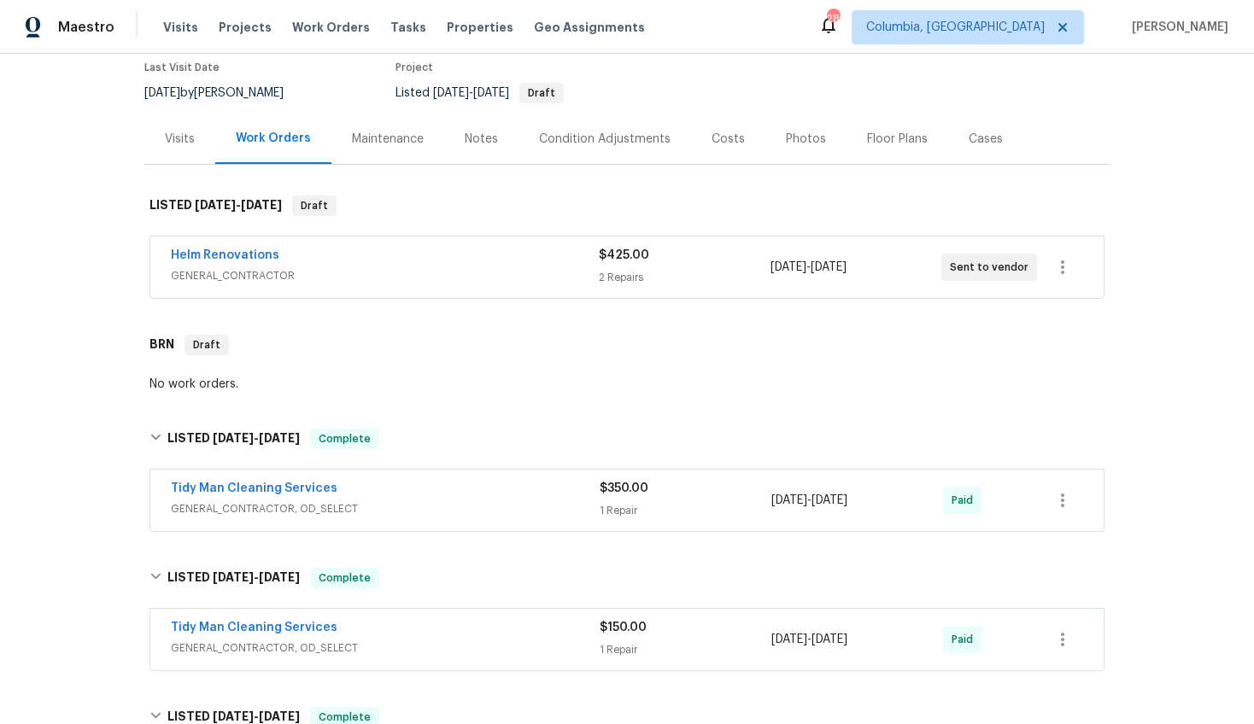
click at [171, 143] on div "Visits" at bounding box center [180, 139] width 30 height 17
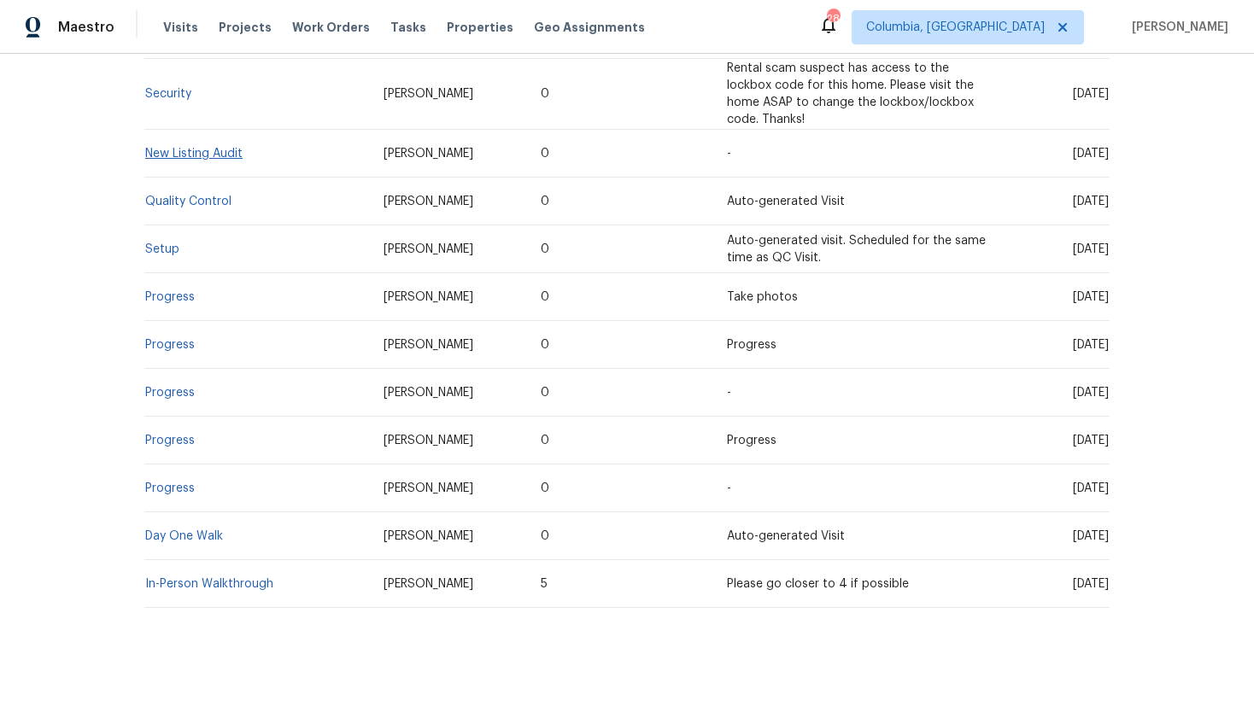
scroll to position [874, 0]
click at [172, 578] on link "In-Person Walkthrough" at bounding box center [209, 584] width 128 height 12
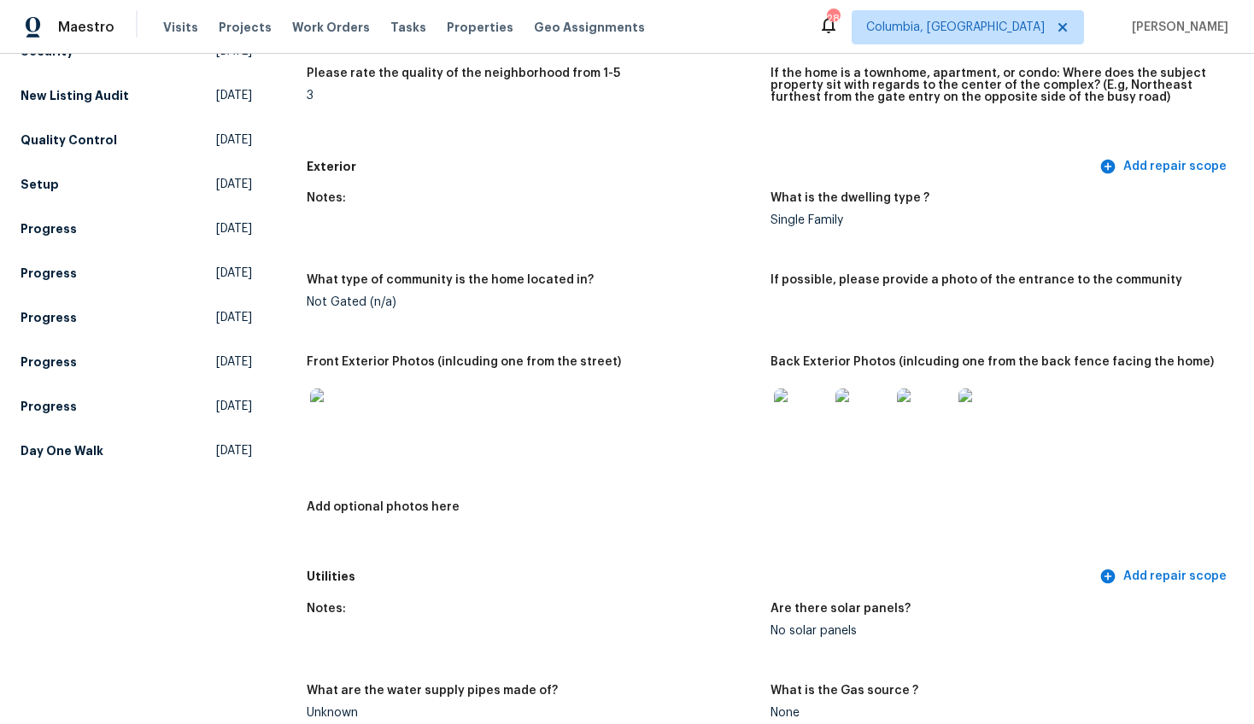
scroll to position [623, 0]
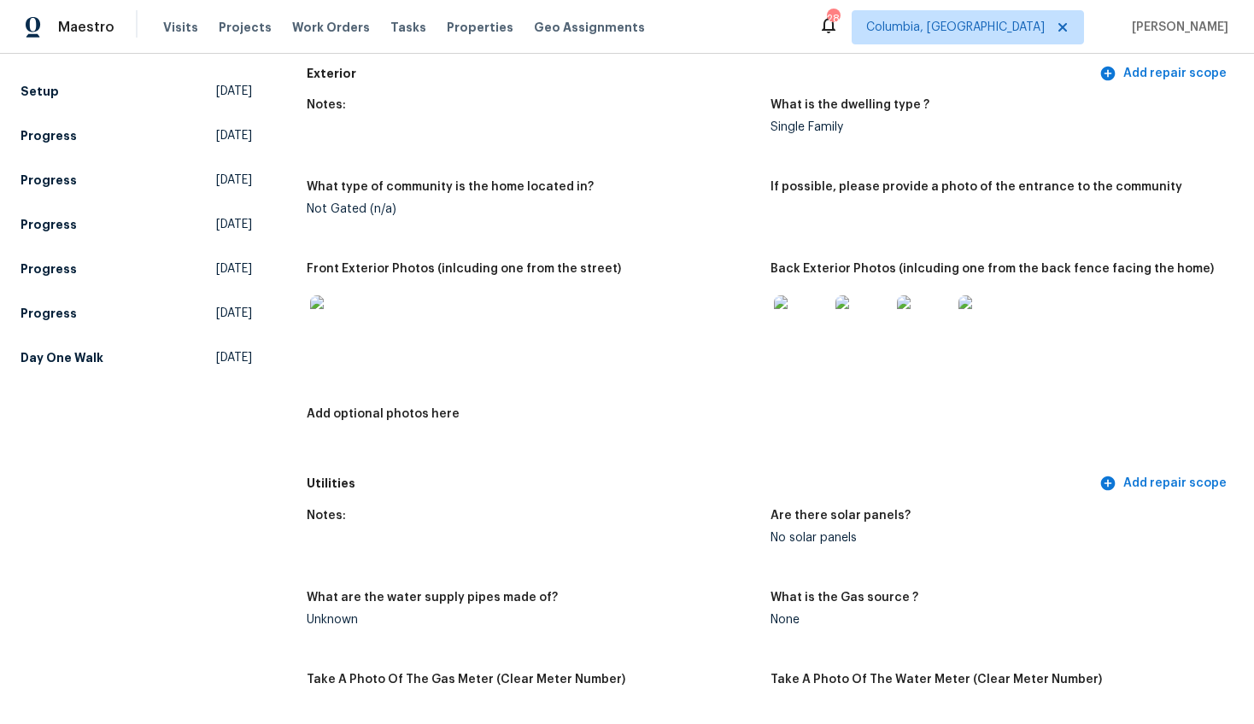
click at [835, 323] on img at bounding box center [862, 322] width 55 height 55
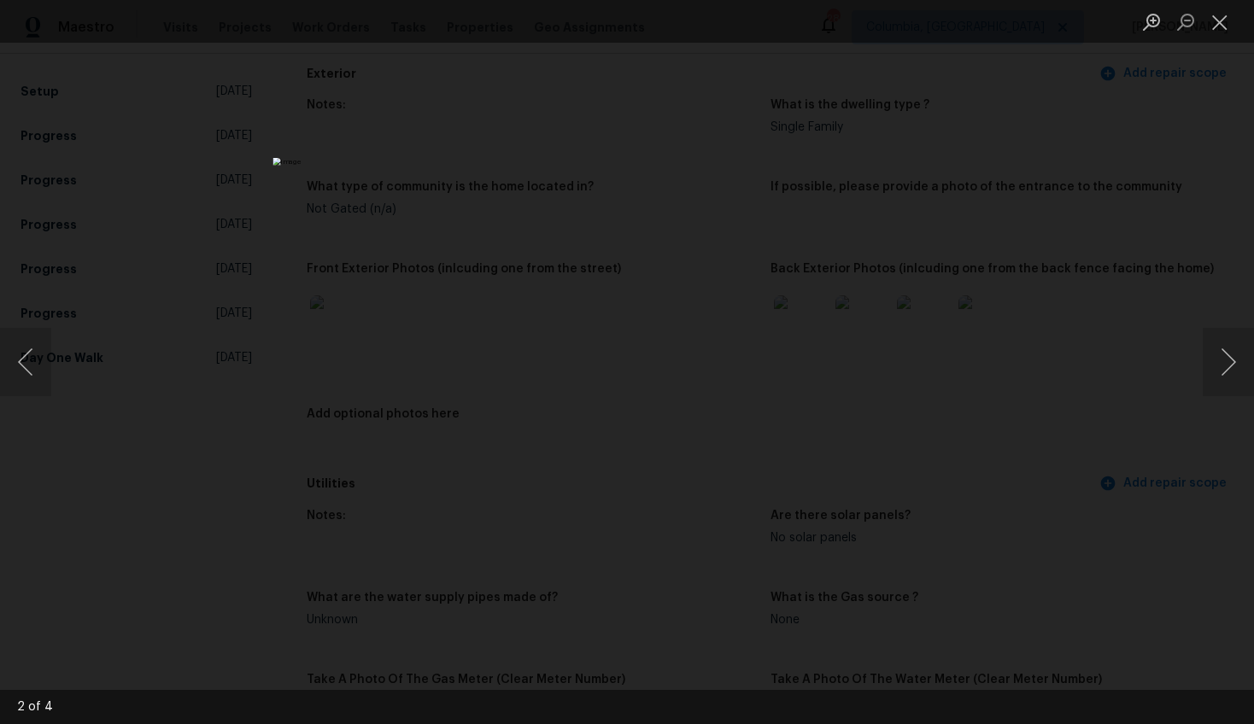
click at [1099, 626] on div "Lightbox" at bounding box center [627, 362] width 1254 height 724
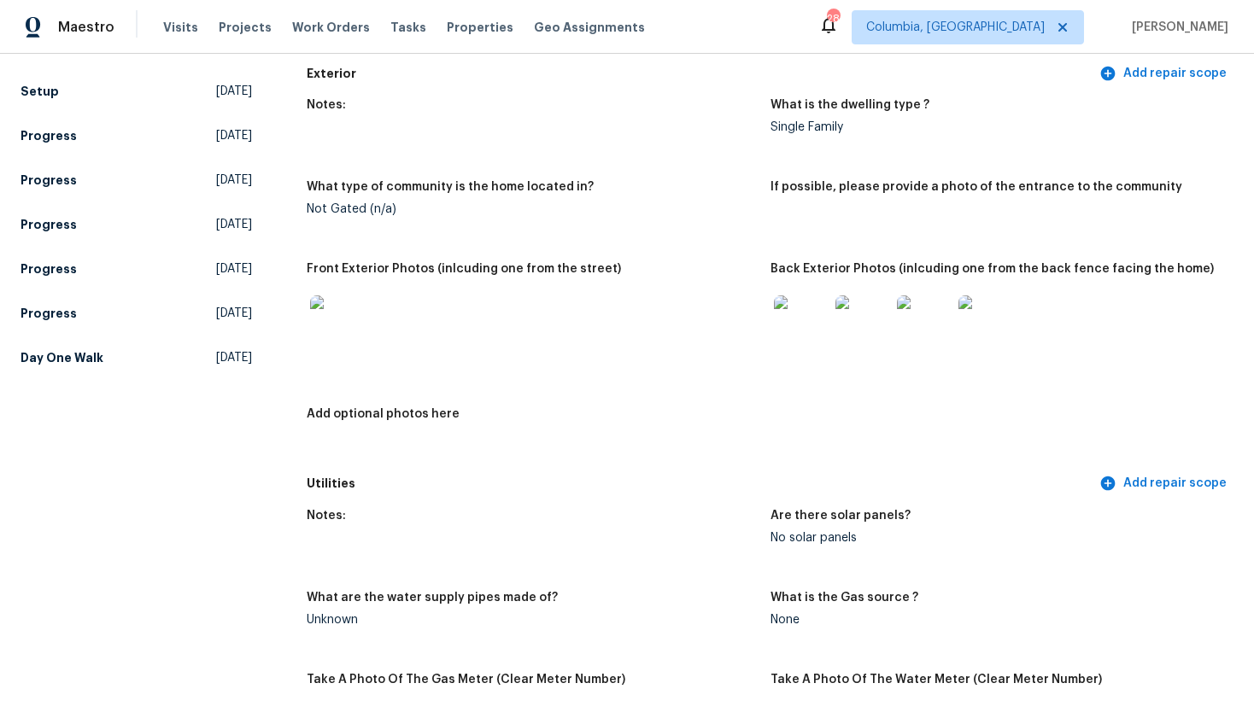
click at [976, 301] on img at bounding box center [985, 322] width 55 height 55
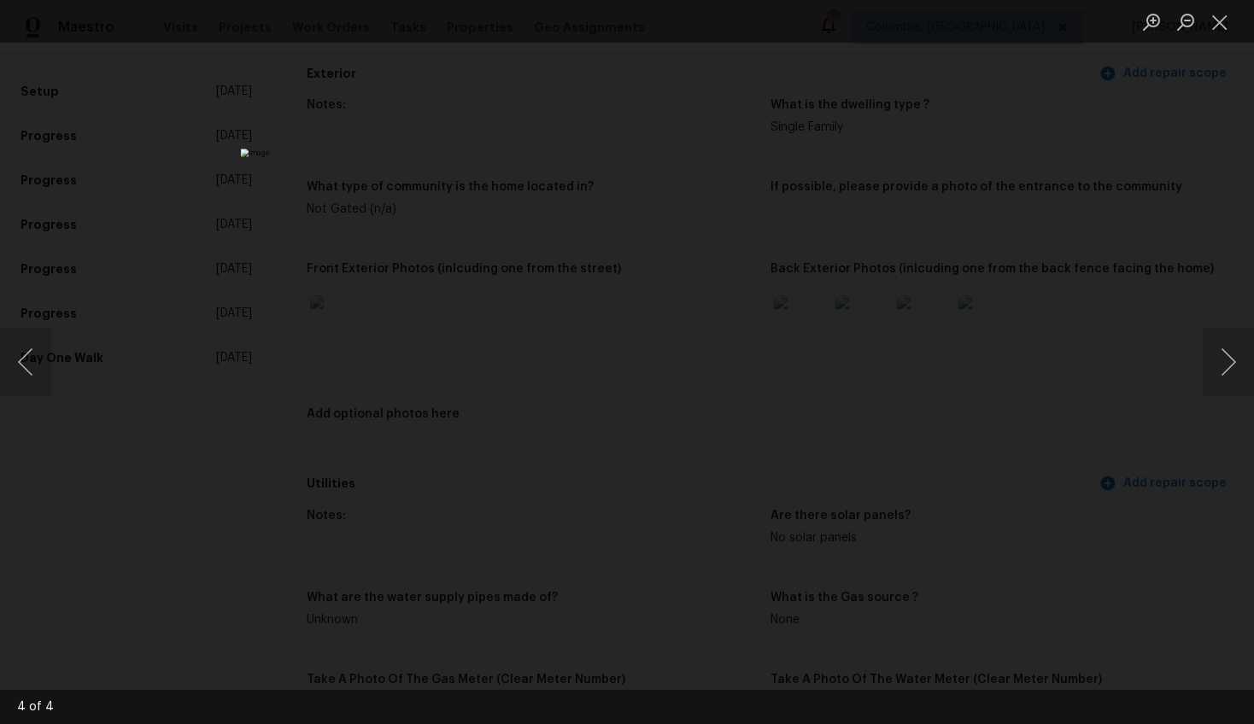
click at [1061, 412] on div "Lightbox" at bounding box center [627, 362] width 1254 height 724
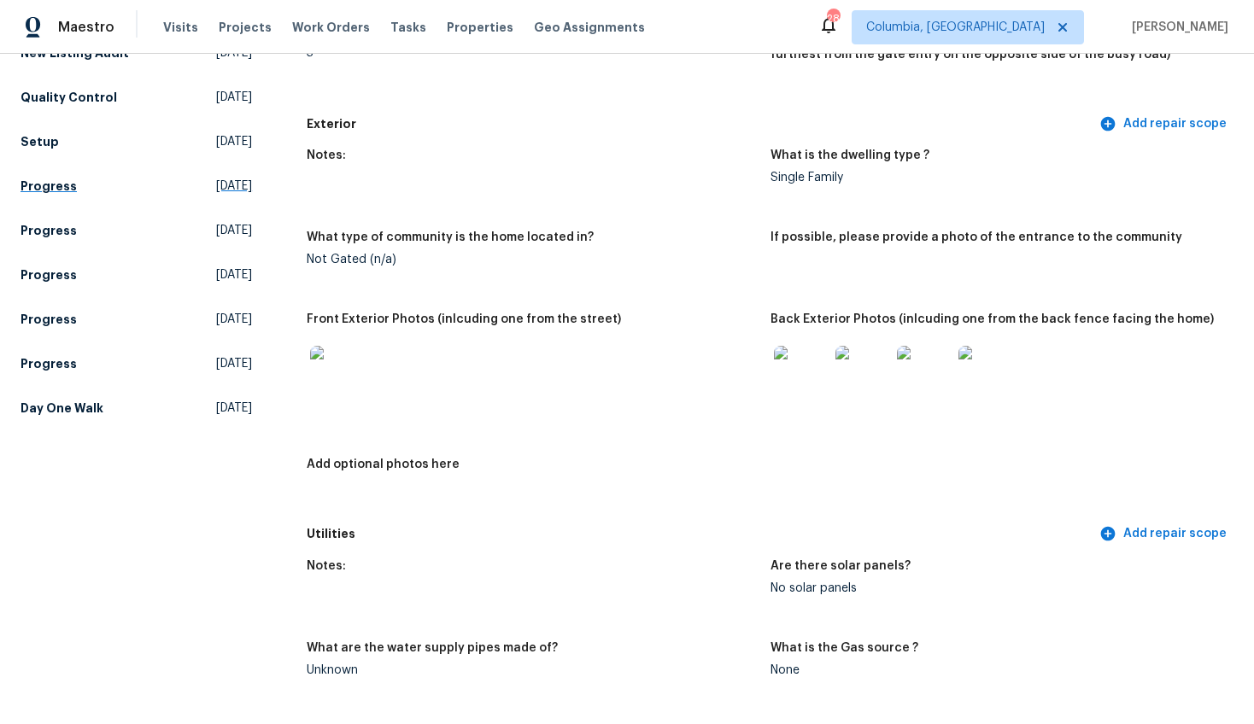
scroll to position [0, 0]
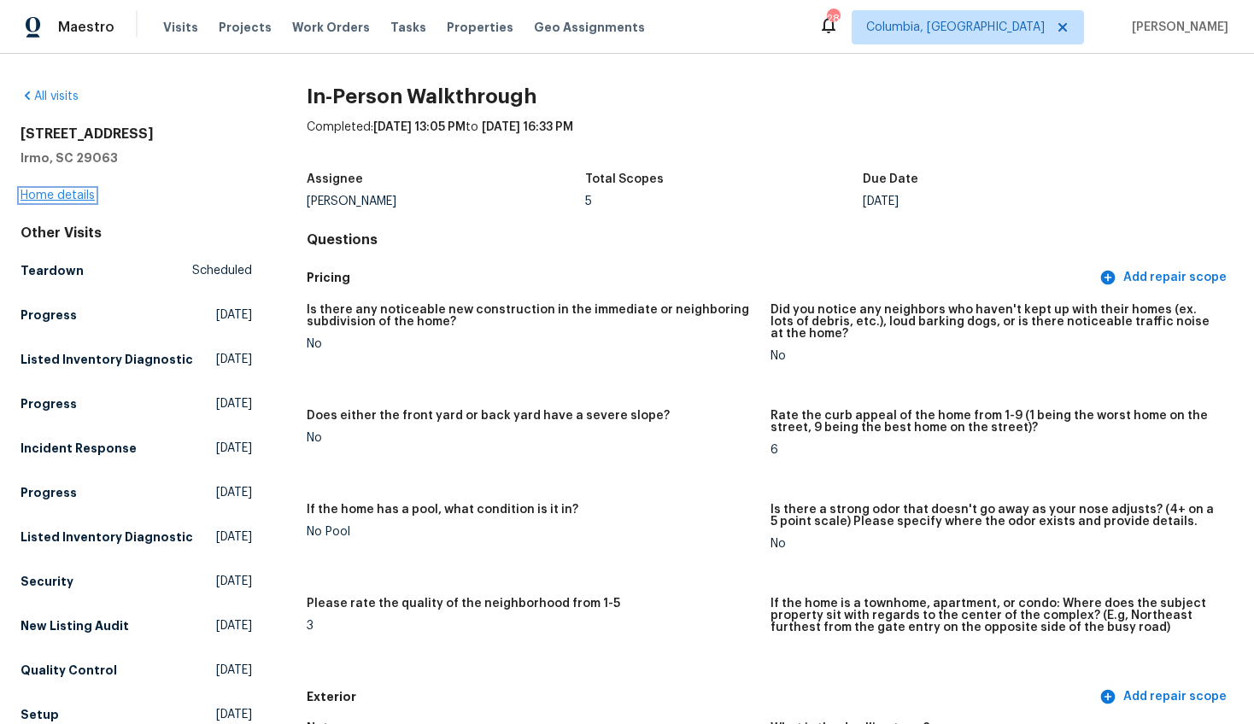
click at [26, 196] on link "Home details" at bounding box center [57, 196] width 74 height 12
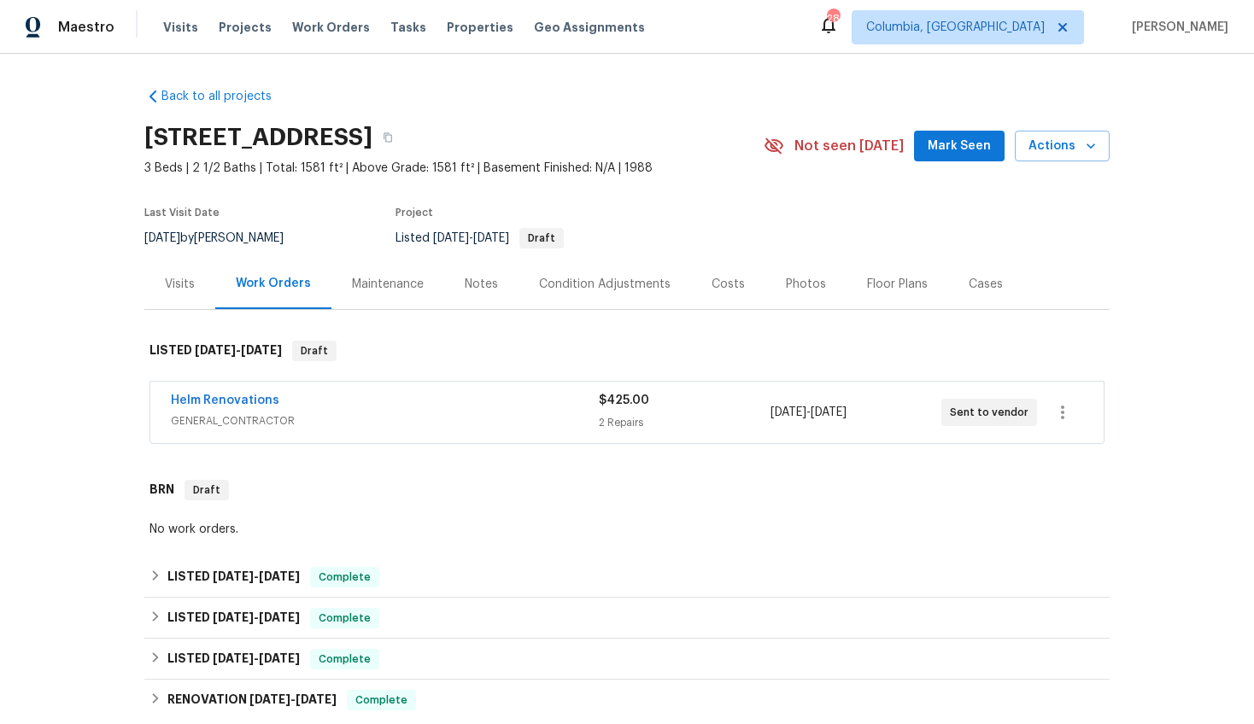
click at [201, 283] on div "Visits" at bounding box center [179, 284] width 71 height 50
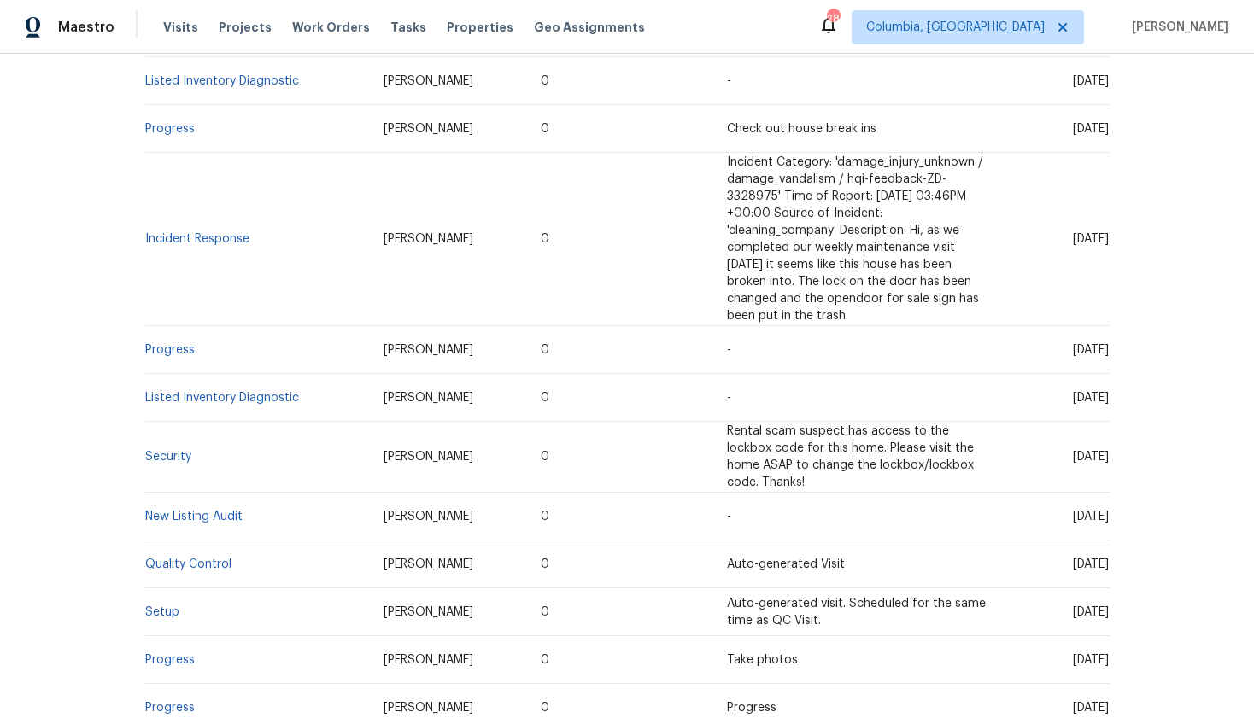
scroll to position [517, 0]
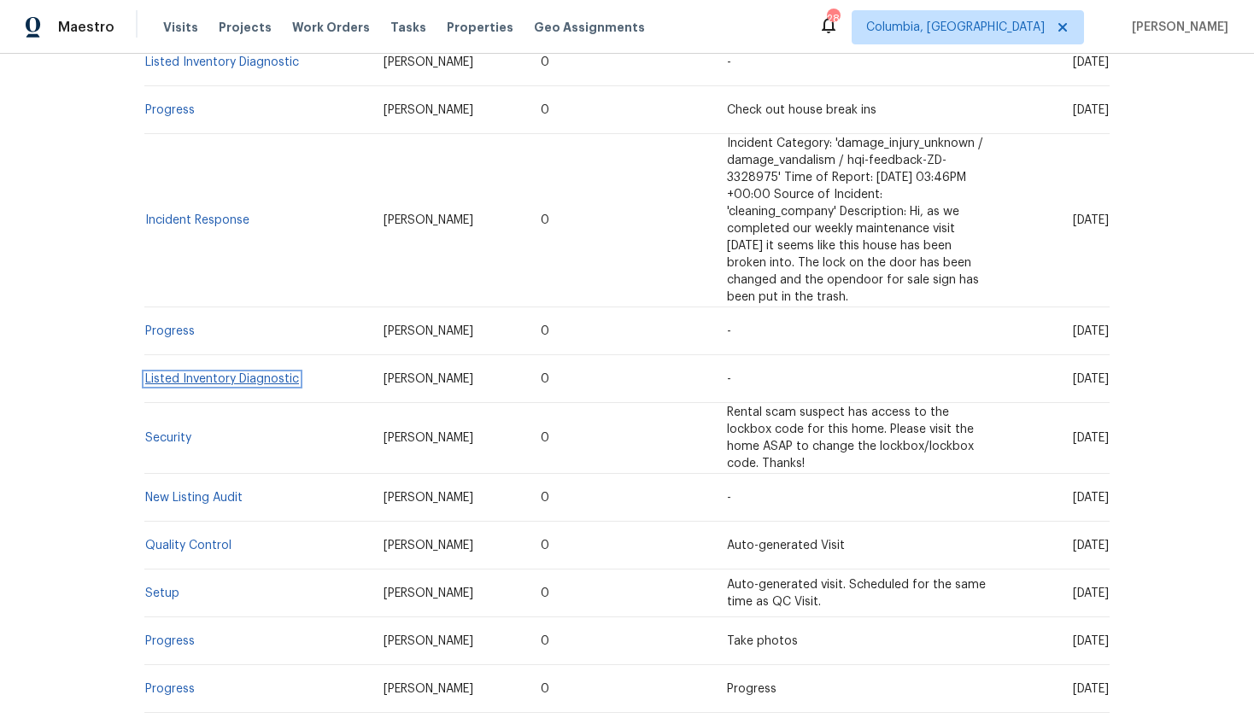
click at [233, 382] on link "Listed Inventory Diagnostic" at bounding box center [222, 379] width 154 height 12
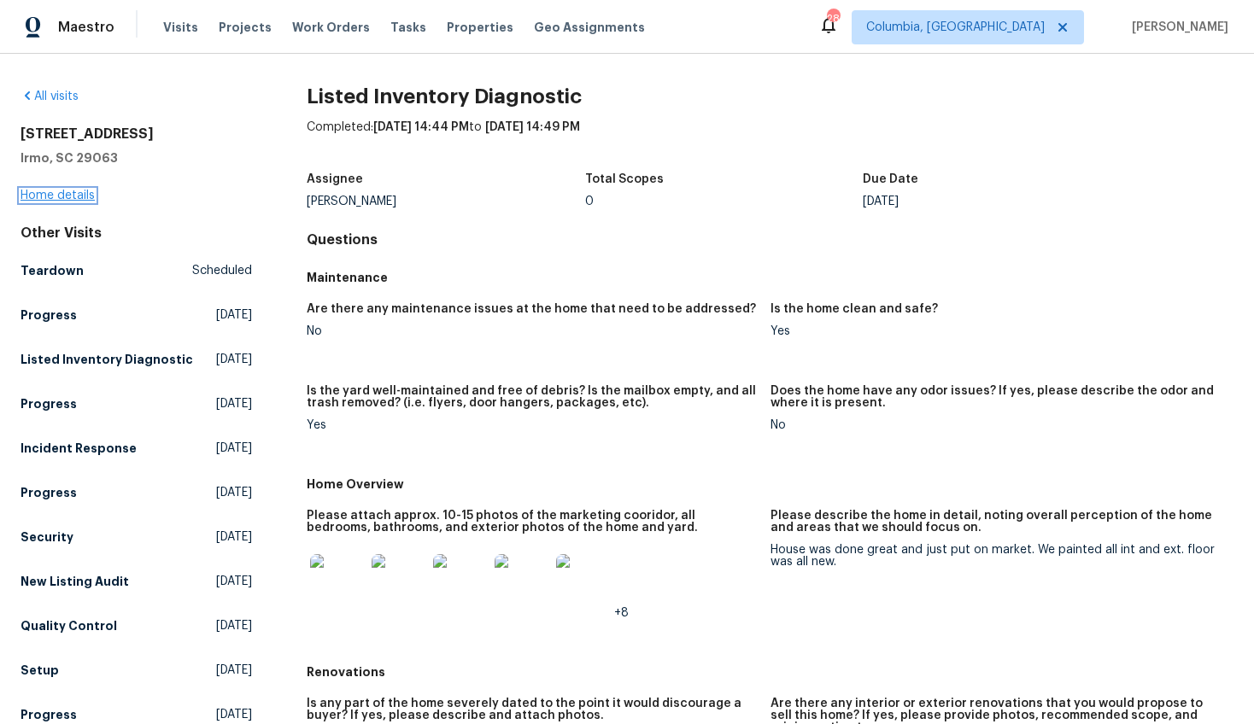
click at [73, 196] on link "Home details" at bounding box center [57, 196] width 74 height 12
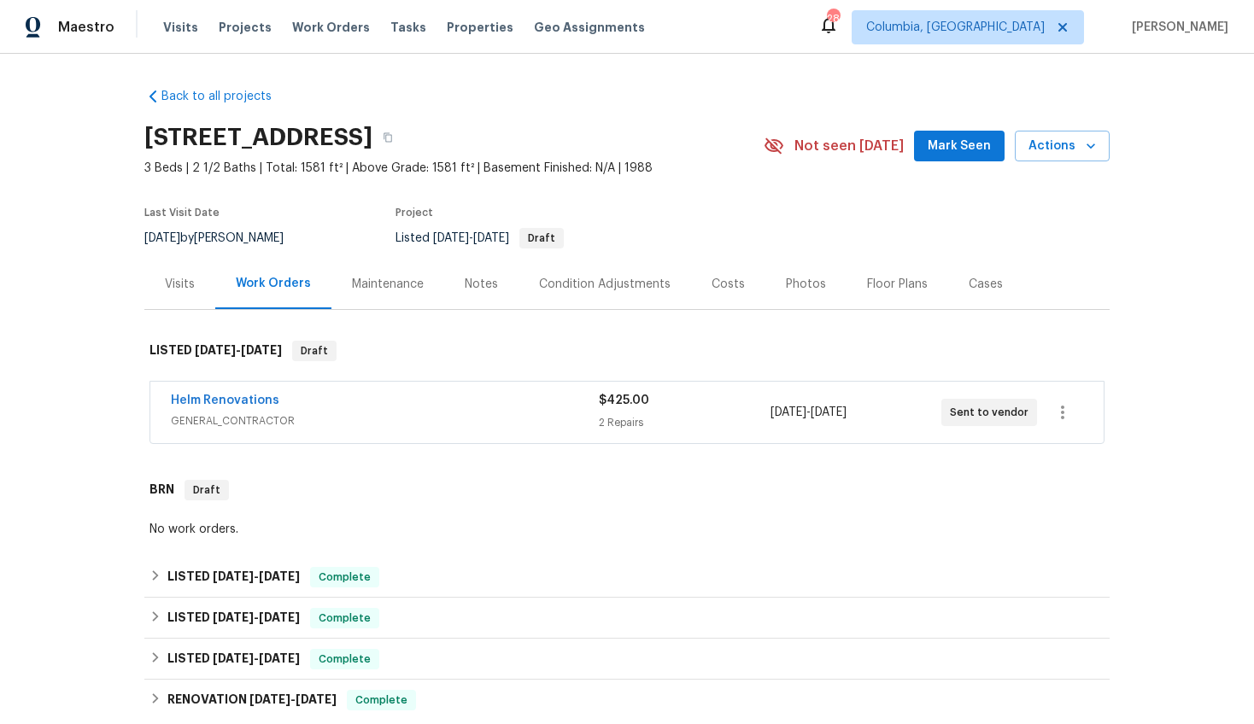
click at [167, 281] on div "Visits" at bounding box center [180, 284] width 30 height 17
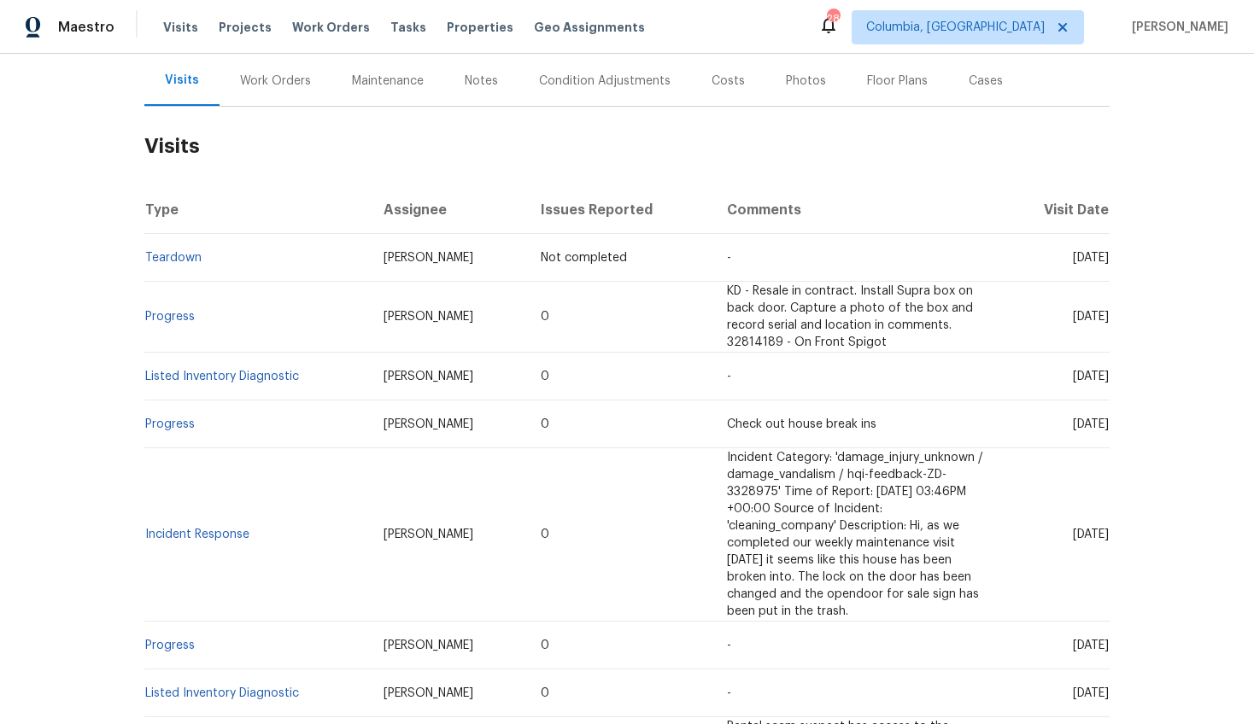
scroll to position [633, 0]
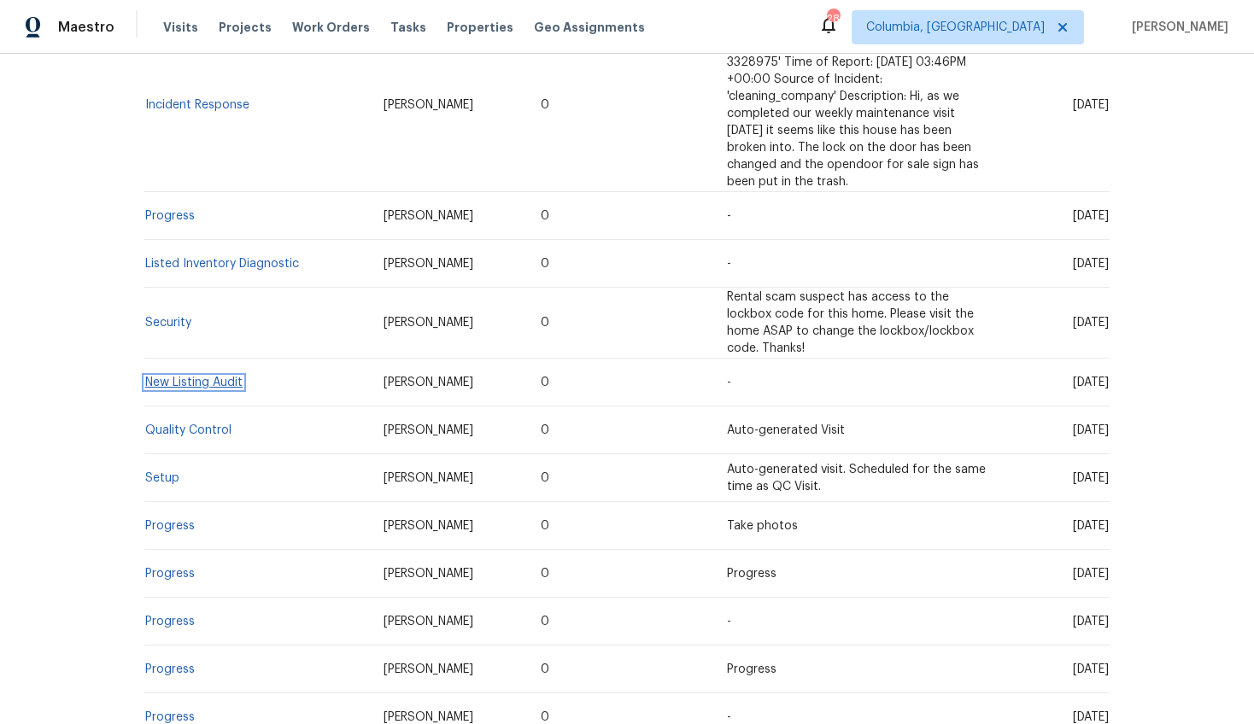
click at [214, 385] on link "New Listing Audit" at bounding box center [193, 383] width 97 height 12
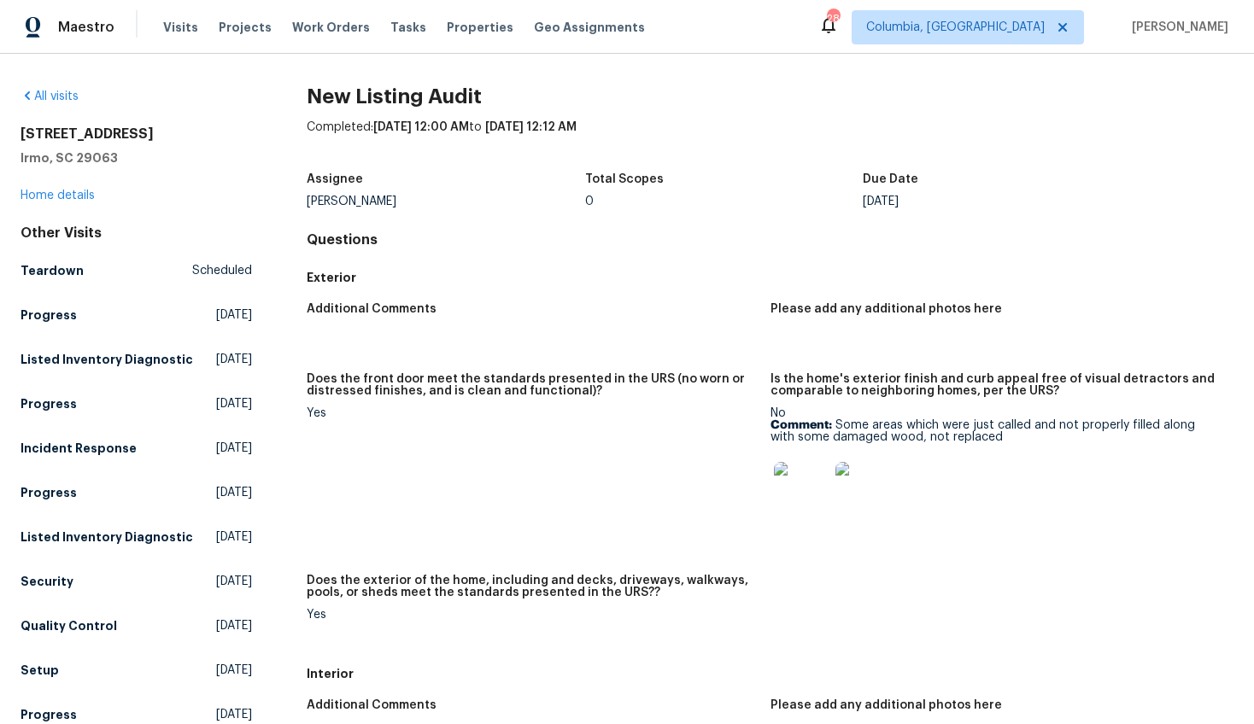
click at [809, 488] on img at bounding box center [801, 489] width 55 height 55
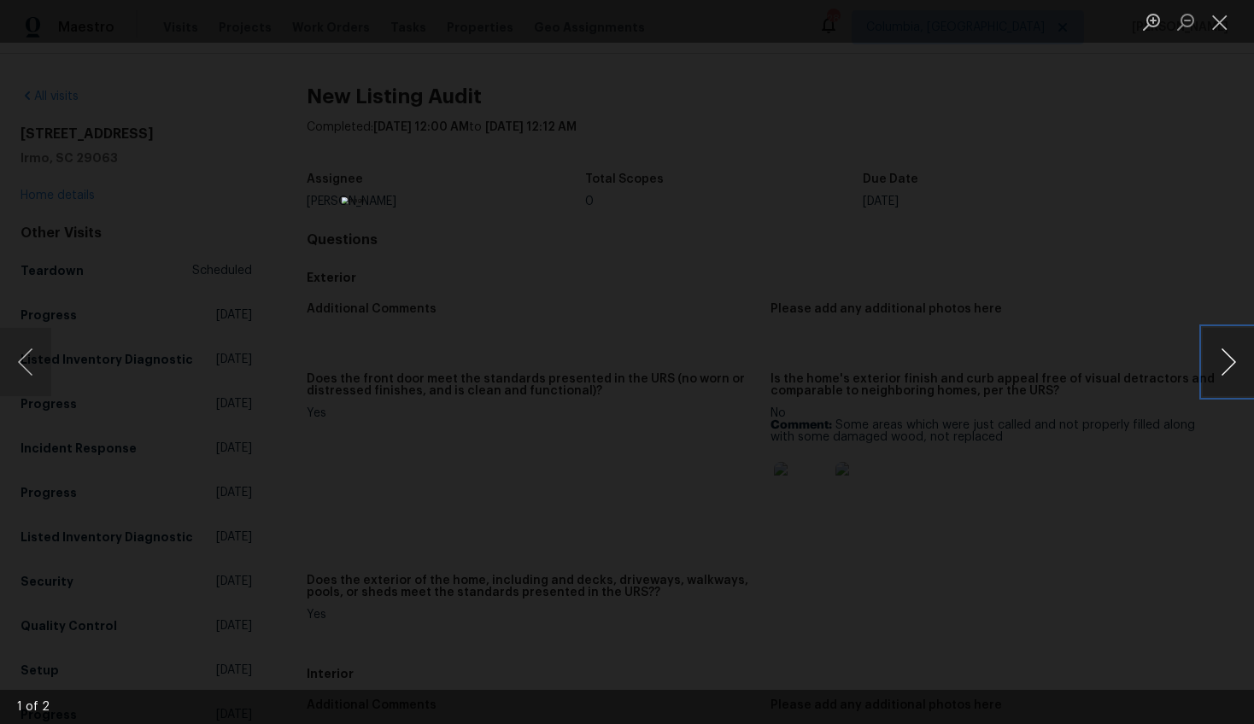
click at [1208, 355] on button "Next image" at bounding box center [1227, 362] width 51 height 68
click at [1118, 474] on div "Lightbox" at bounding box center [627, 362] width 1254 height 724
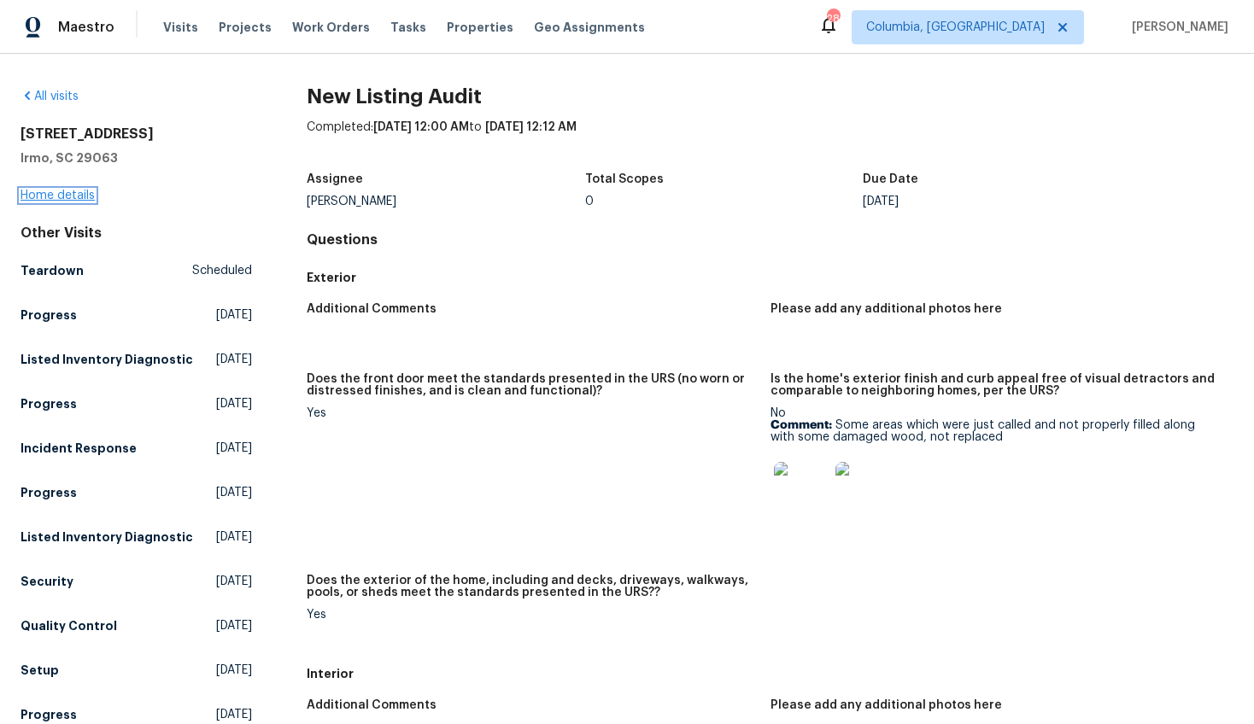
click at [69, 194] on link "Home details" at bounding box center [57, 196] width 74 height 12
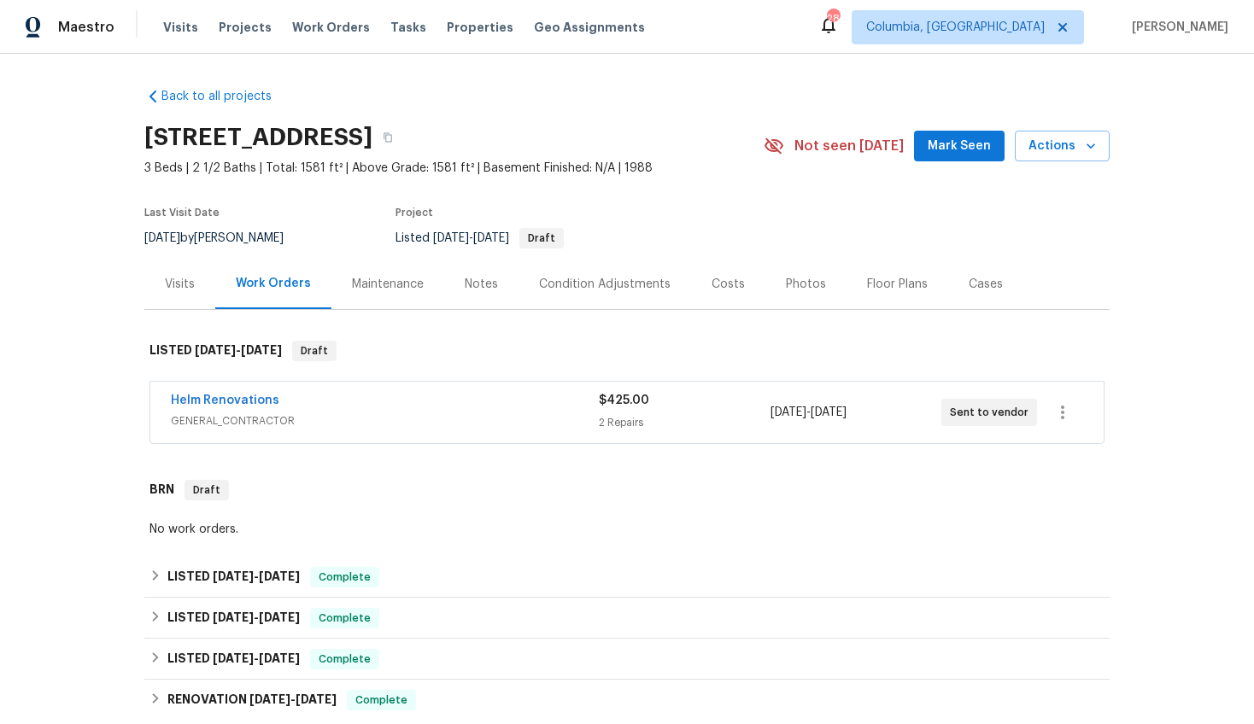
click at [726, 298] on div "Costs" at bounding box center [728, 284] width 74 height 50
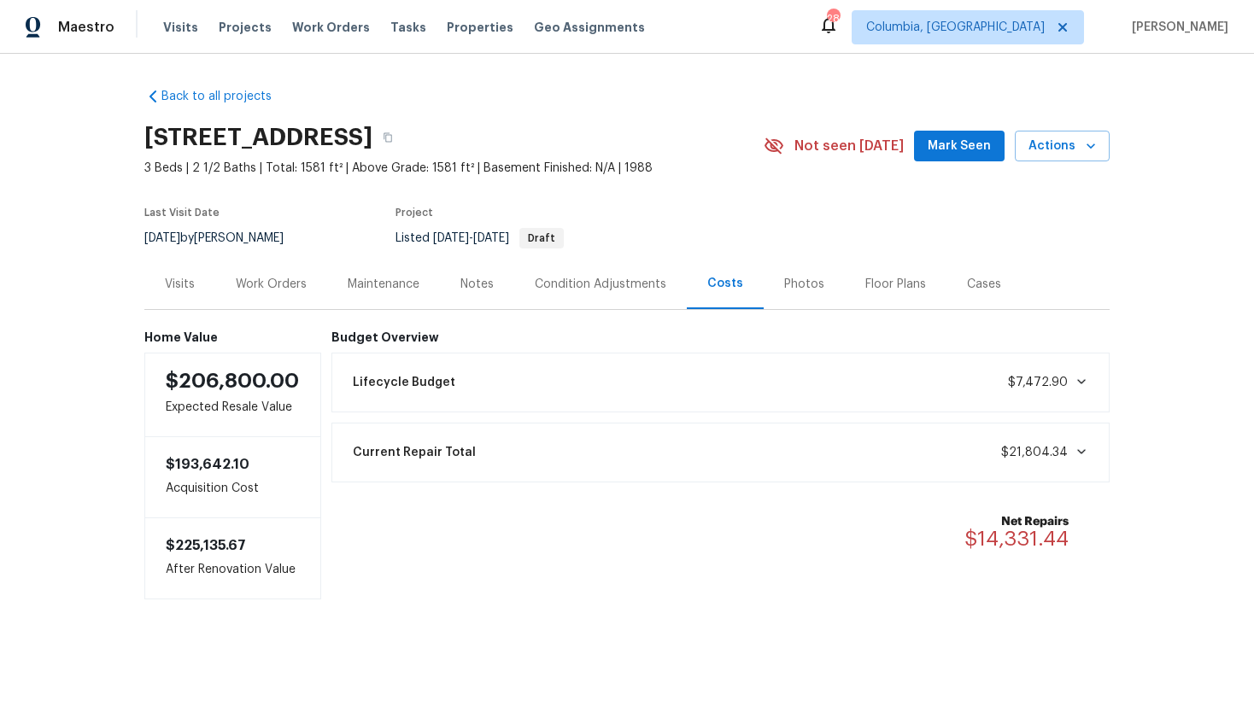
click at [278, 278] on div "Work Orders" at bounding box center [271, 284] width 71 height 17
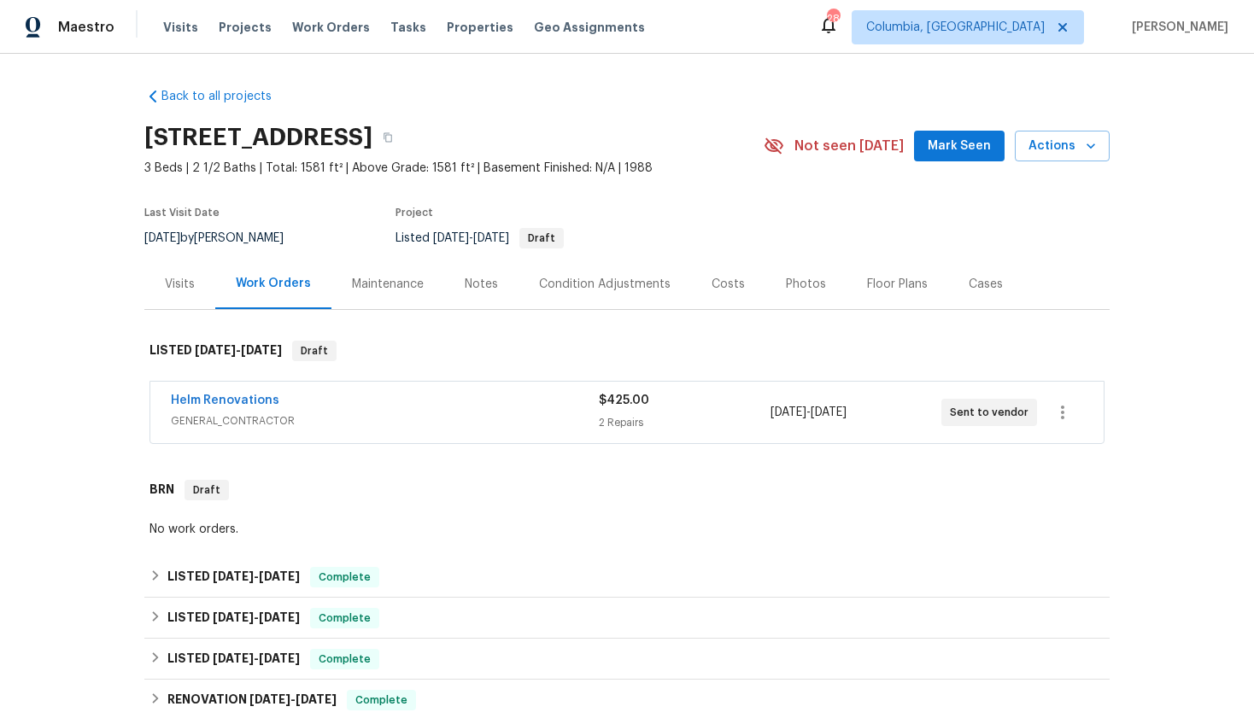
click at [722, 286] on div "Costs" at bounding box center [727, 284] width 33 height 17
